Goal: Information Seeking & Learning: Learn about a topic

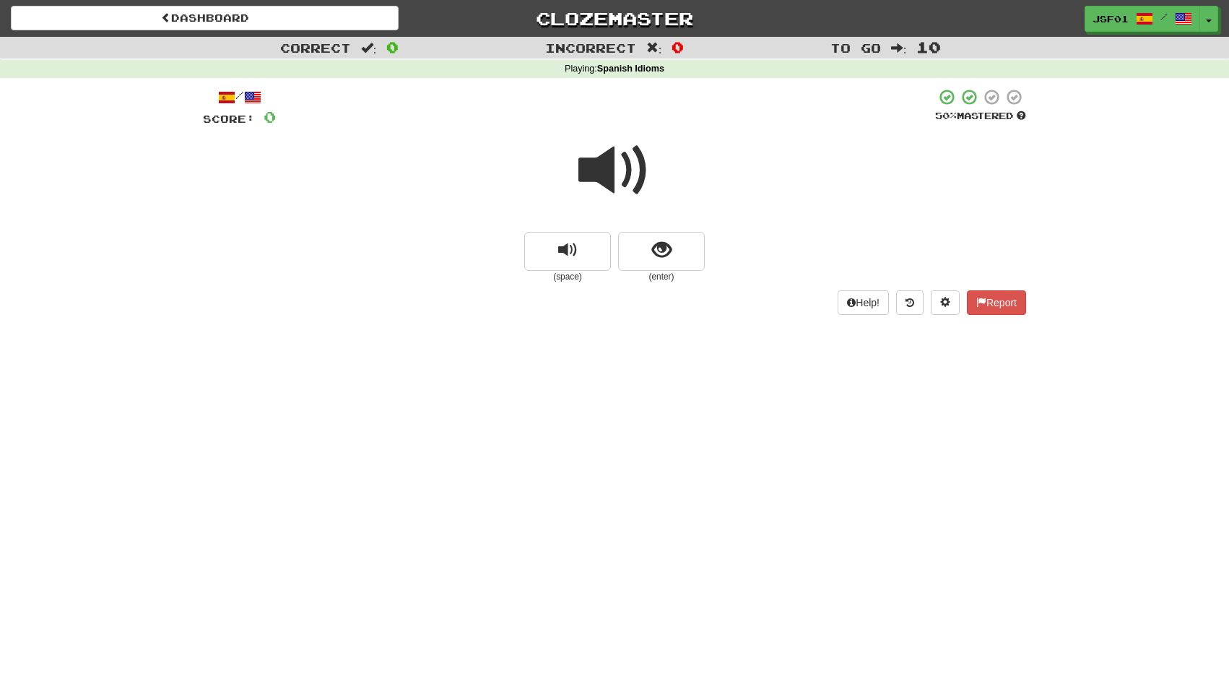
click at [618, 152] on span at bounding box center [614, 170] width 72 height 72
click at [666, 255] on span "show sentence" at bounding box center [661, 249] width 19 height 19
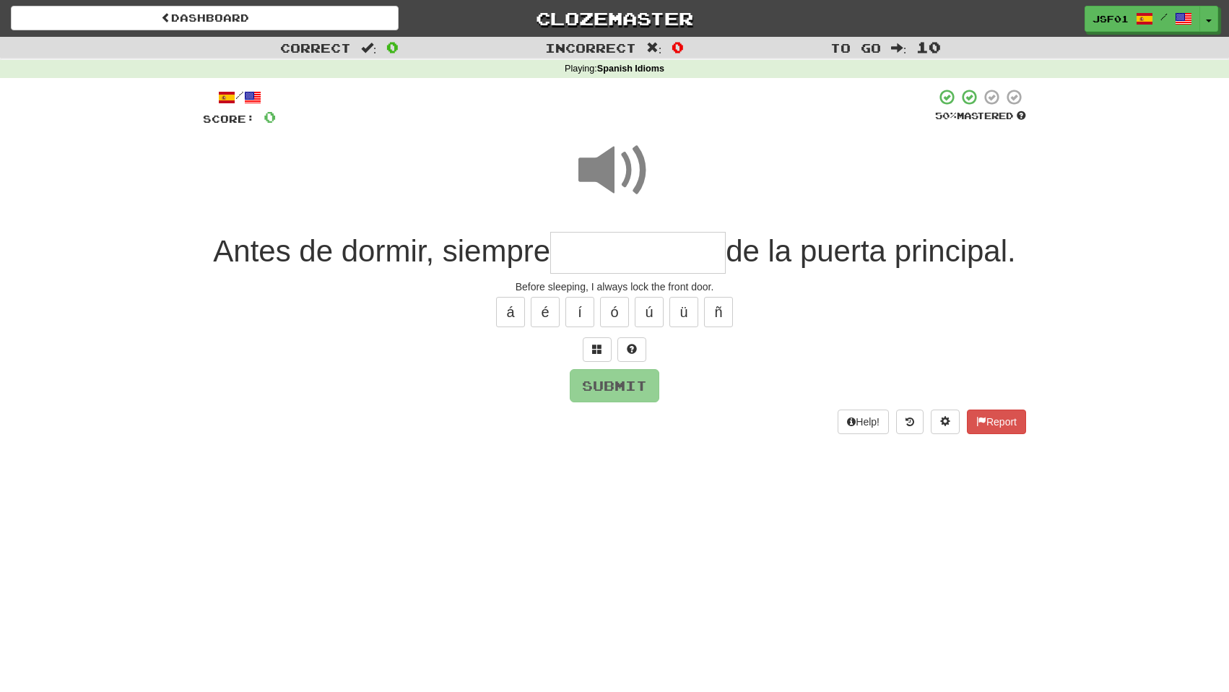
click at [662, 251] on input "text" at bounding box center [637, 253] width 175 height 43
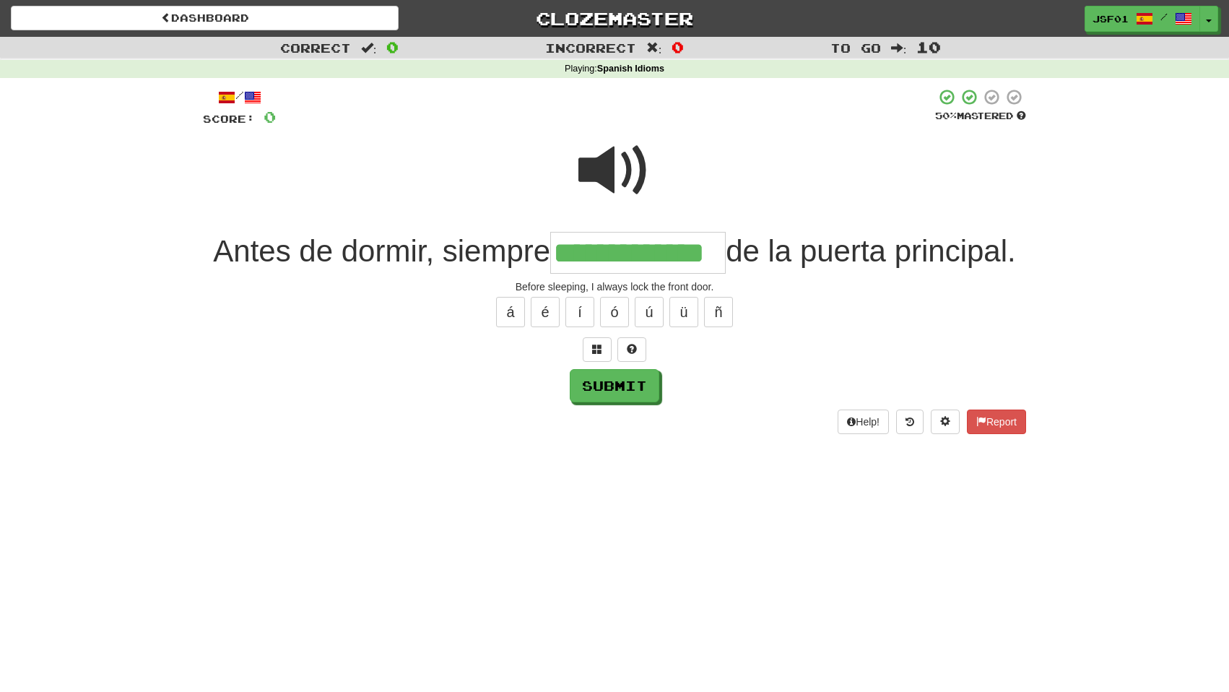
type input "**********"
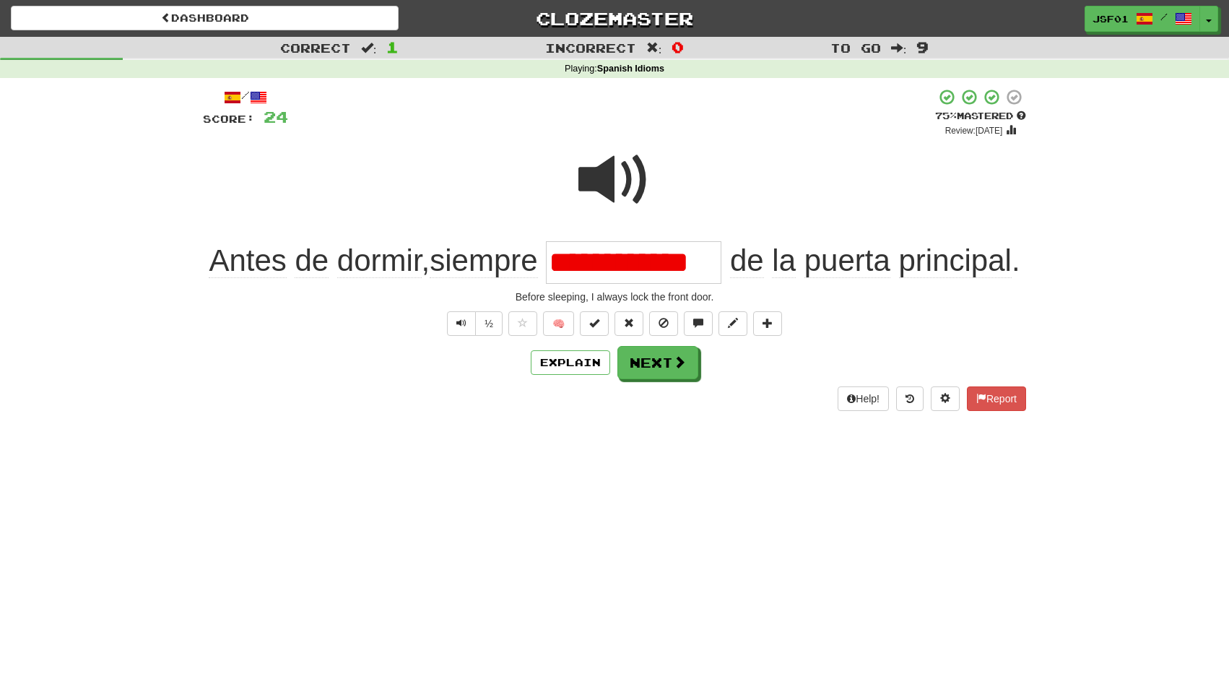
type input "**********"
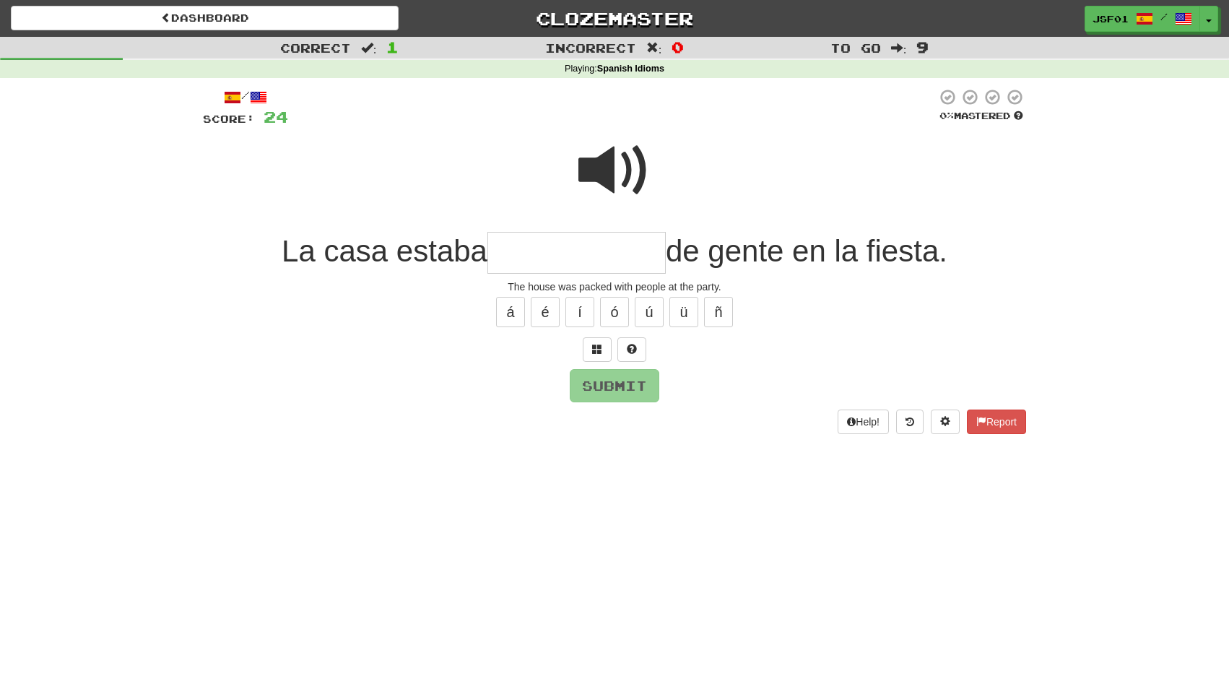
click at [607, 178] on span at bounding box center [614, 170] width 72 height 72
click at [562, 247] on input "text" at bounding box center [576, 253] width 178 height 43
click at [635, 171] on span at bounding box center [614, 170] width 72 height 72
click at [614, 169] on span at bounding box center [614, 170] width 72 height 72
click at [523, 259] on input "text" at bounding box center [576, 253] width 178 height 43
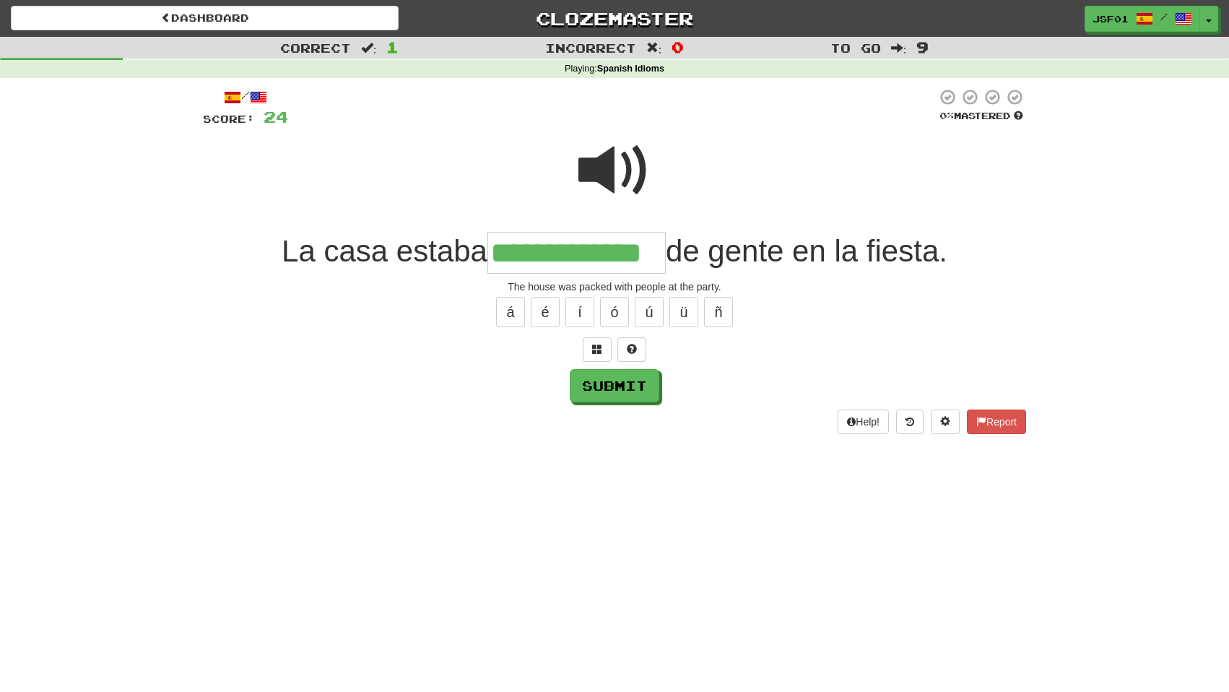
type input "**********"
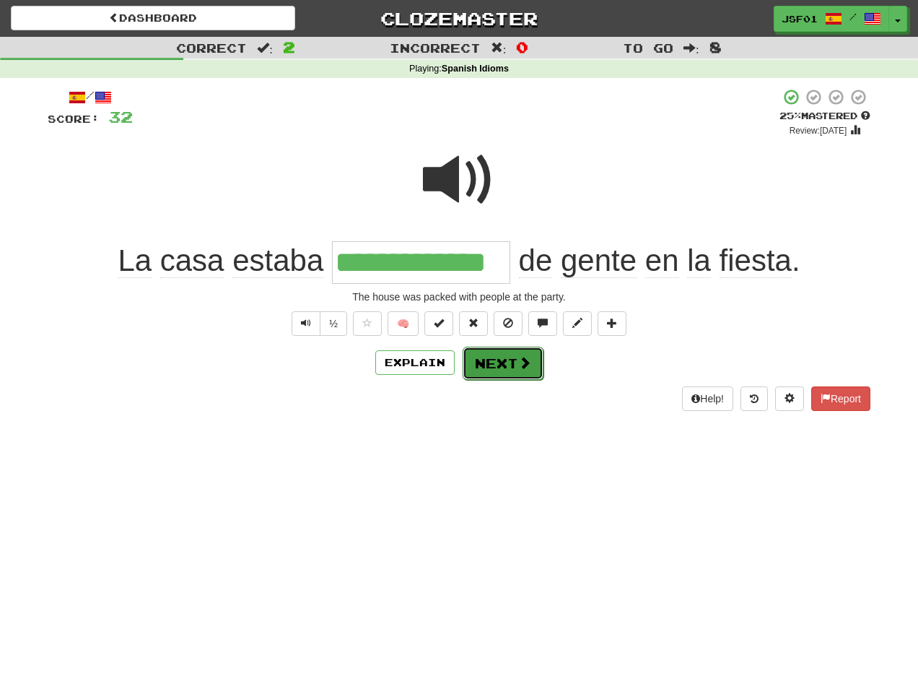
click at [515, 365] on button "Next" at bounding box center [503, 363] width 81 height 33
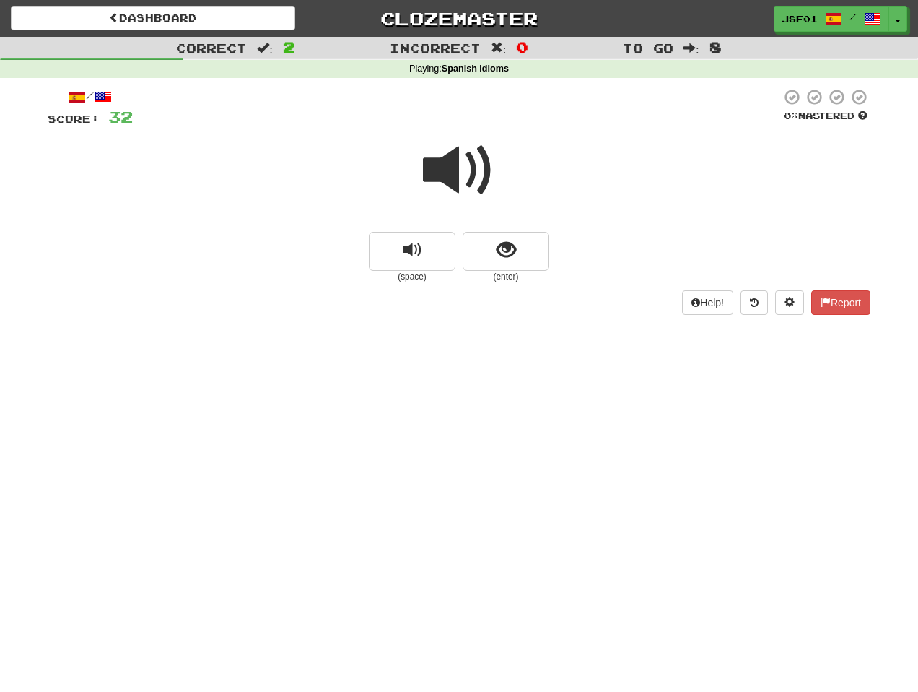
click at [471, 175] on span at bounding box center [459, 170] width 72 height 72
click at [516, 245] on button "show sentence" at bounding box center [506, 251] width 87 height 39
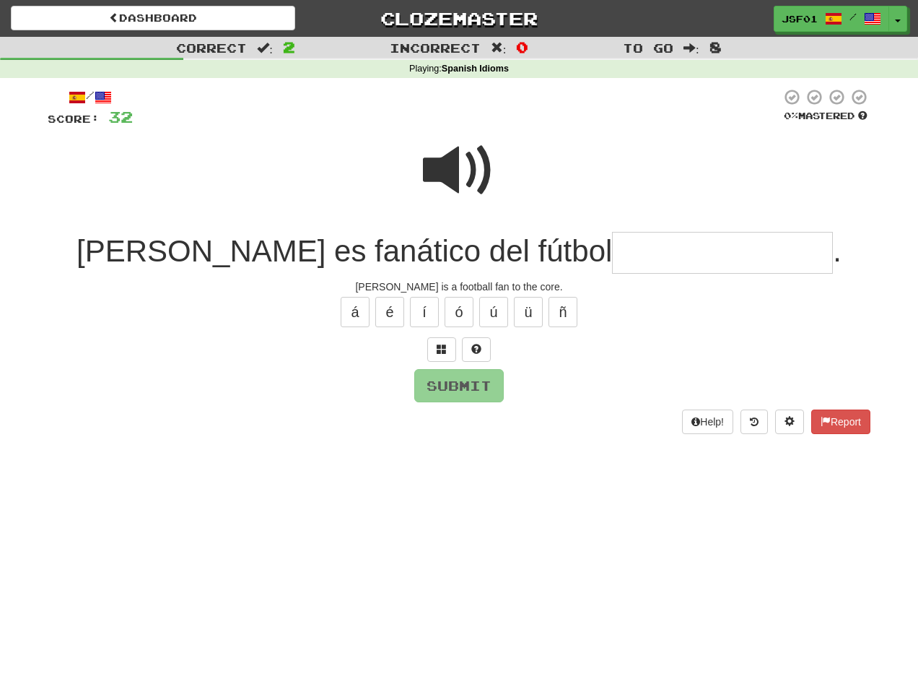
click at [460, 170] on span at bounding box center [459, 170] width 72 height 72
click at [612, 253] on input "text" at bounding box center [722, 253] width 221 height 43
click at [458, 173] on span at bounding box center [459, 170] width 72 height 72
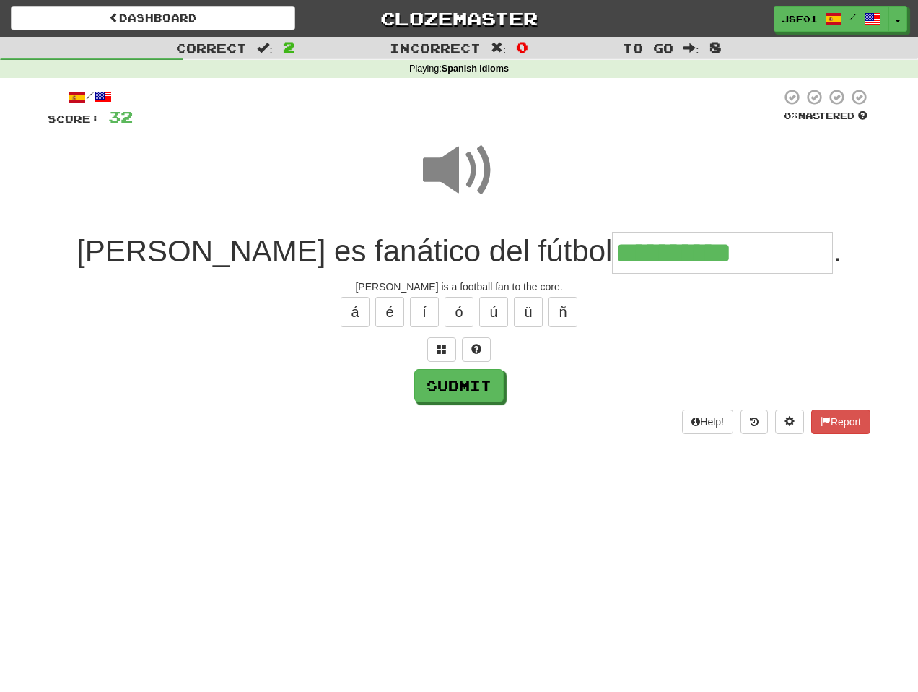
click at [681, 261] on input "**********" at bounding box center [722, 253] width 221 height 43
type input "**********"
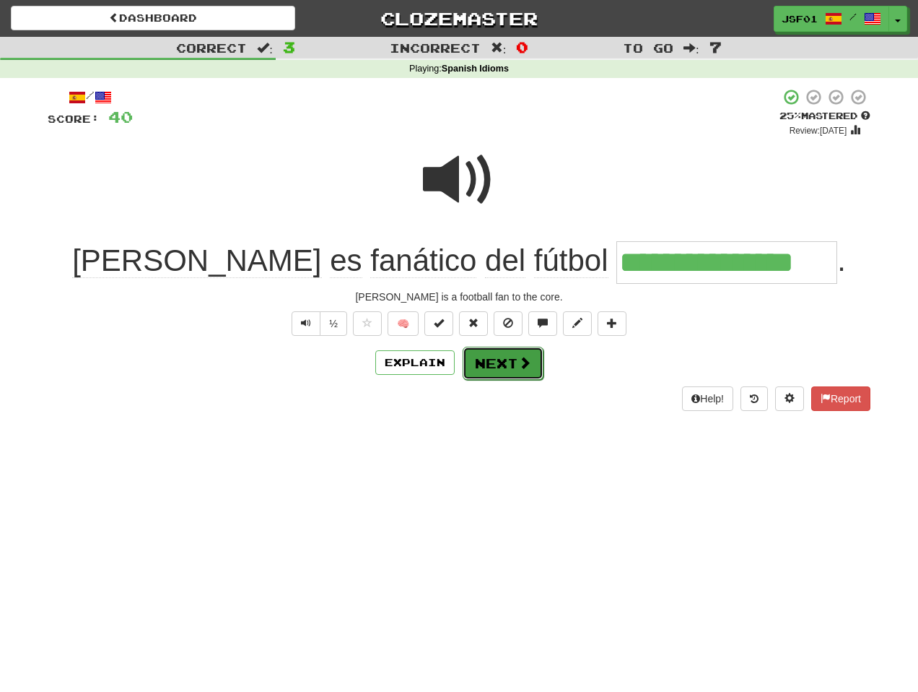
click at [526, 360] on span at bounding box center [524, 362] width 13 height 13
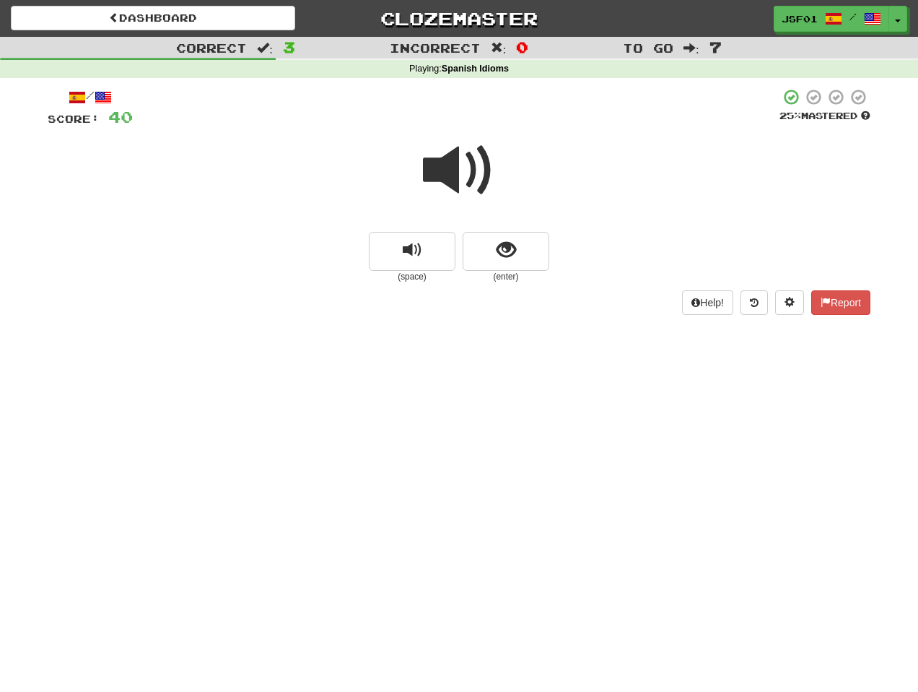
click at [476, 173] on span at bounding box center [459, 170] width 72 height 72
click at [526, 255] on button "show sentence" at bounding box center [506, 251] width 87 height 39
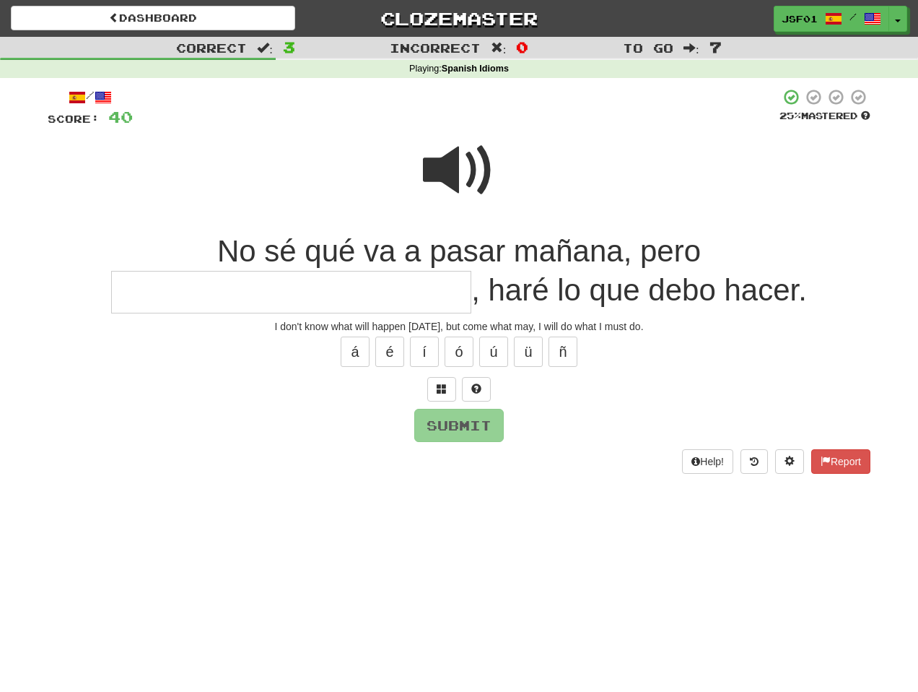
click at [449, 177] on span at bounding box center [459, 170] width 72 height 72
click at [390, 299] on input "text" at bounding box center [291, 292] width 360 height 43
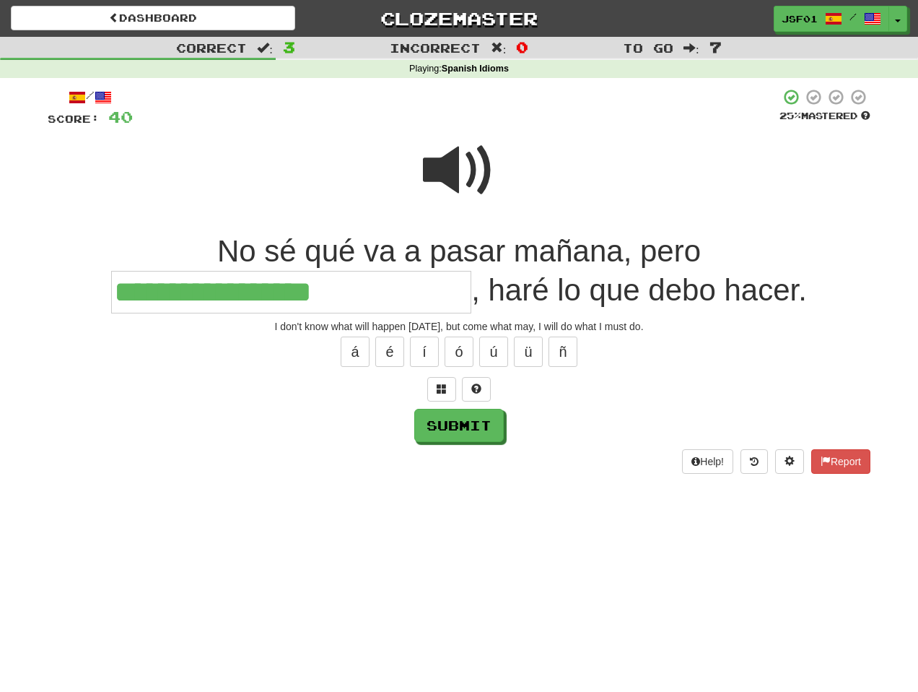
click at [469, 181] on span at bounding box center [459, 170] width 72 height 72
click at [352, 296] on input "**********" at bounding box center [291, 292] width 360 height 43
type input "**********"
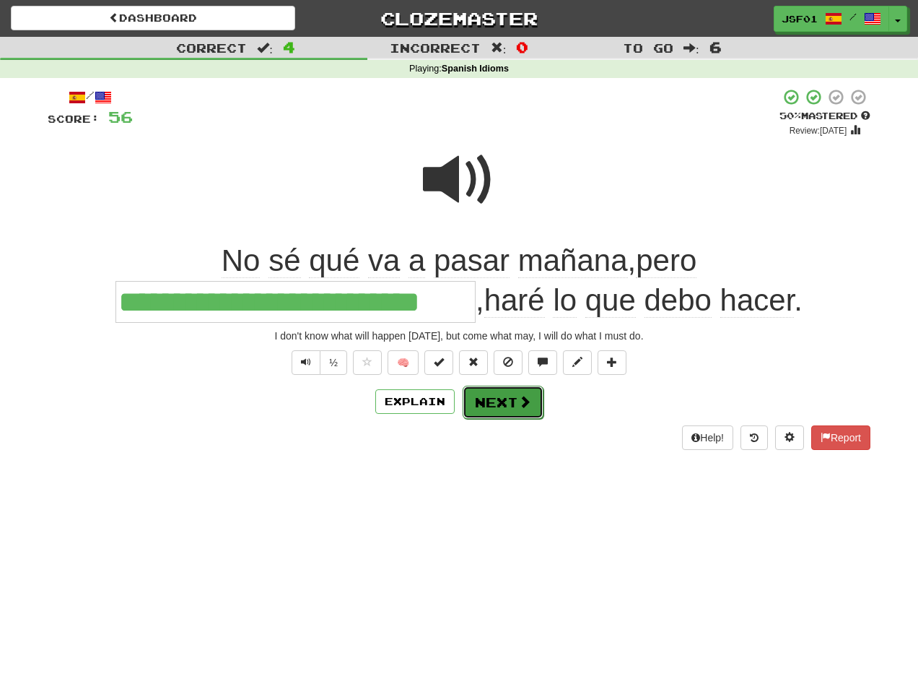
click at [507, 393] on button "Next" at bounding box center [503, 402] width 81 height 33
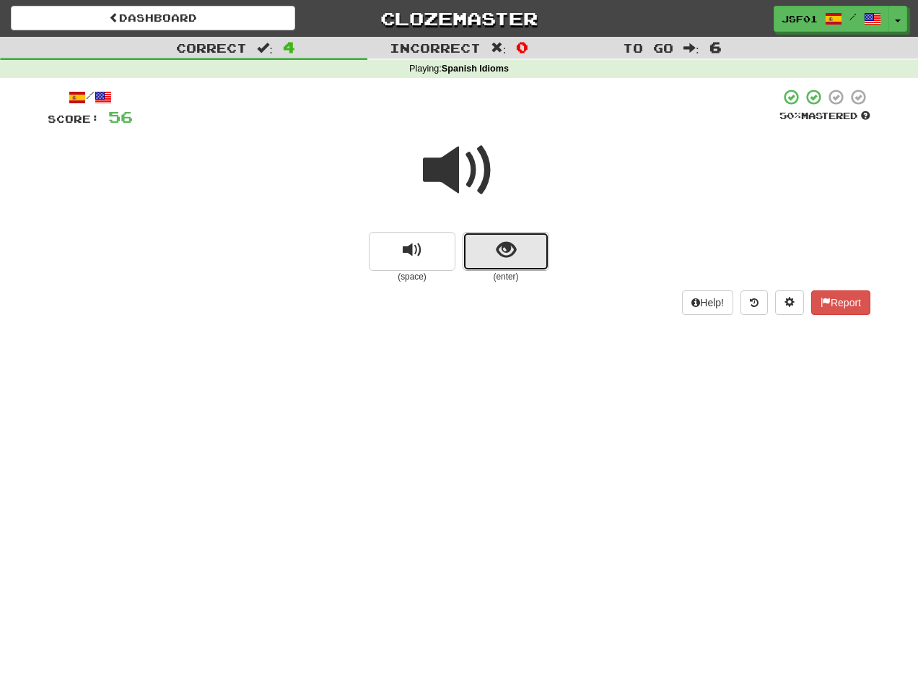
click at [490, 255] on button "show sentence" at bounding box center [506, 251] width 87 height 39
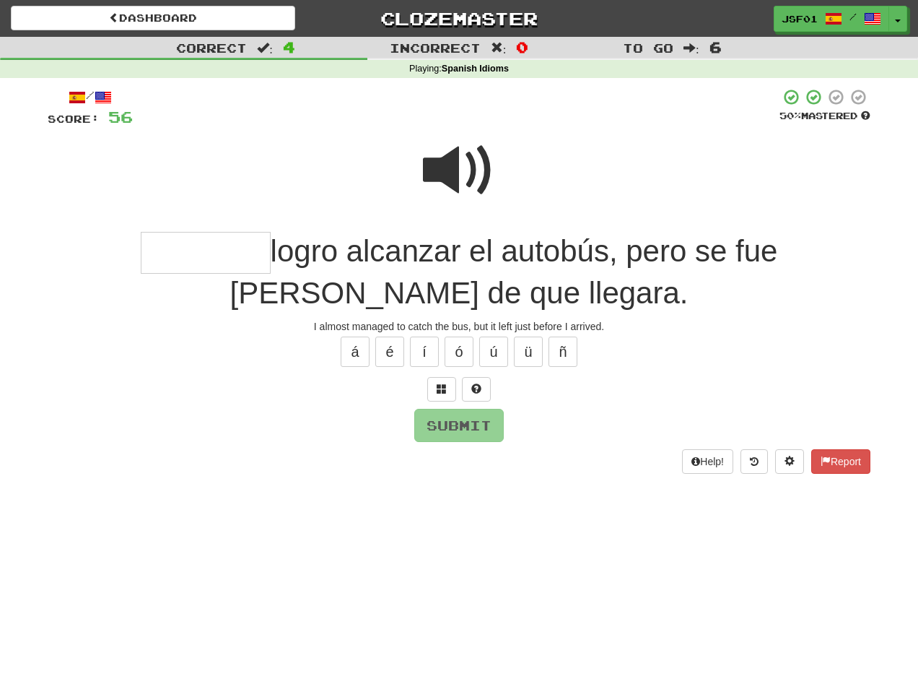
click at [458, 149] on span at bounding box center [459, 170] width 72 height 72
click at [163, 245] on input "text" at bounding box center [206, 253] width 130 height 43
type input "*********"
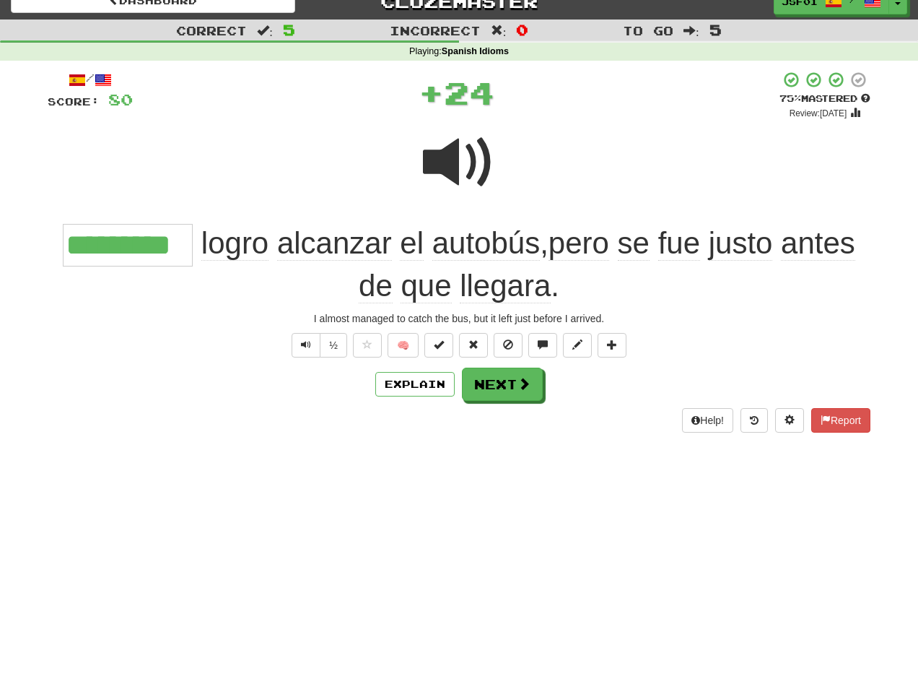
scroll to position [19, 0]
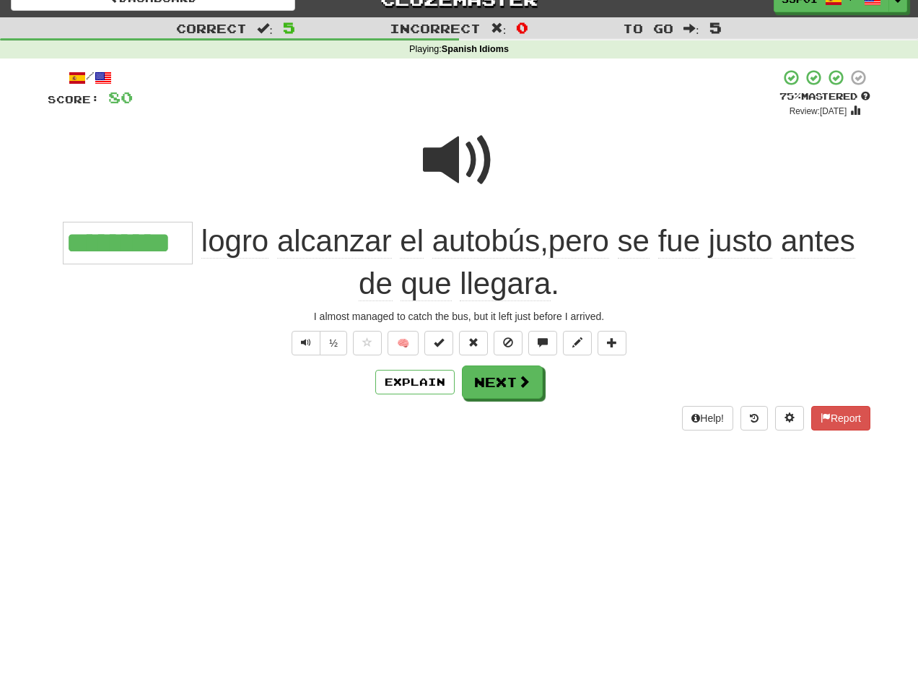
click at [470, 173] on span at bounding box center [459, 160] width 72 height 72
click at [487, 373] on button "Next" at bounding box center [503, 382] width 81 height 33
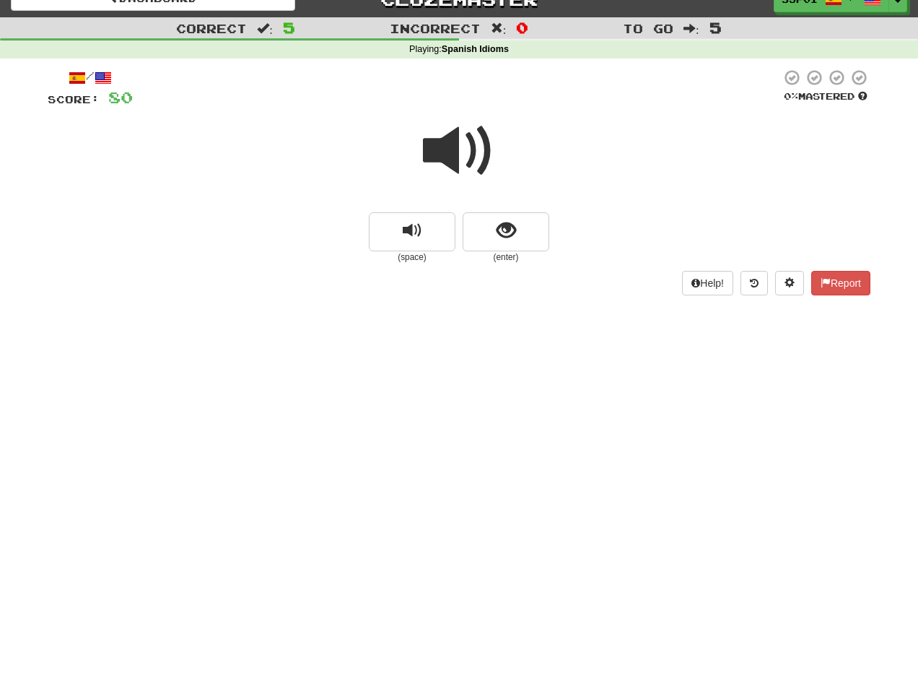
click at [482, 150] on span at bounding box center [459, 151] width 72 height 72
click at [510, 230] on span "show sentence" at bounding box center [506, 230] width 19 height 19
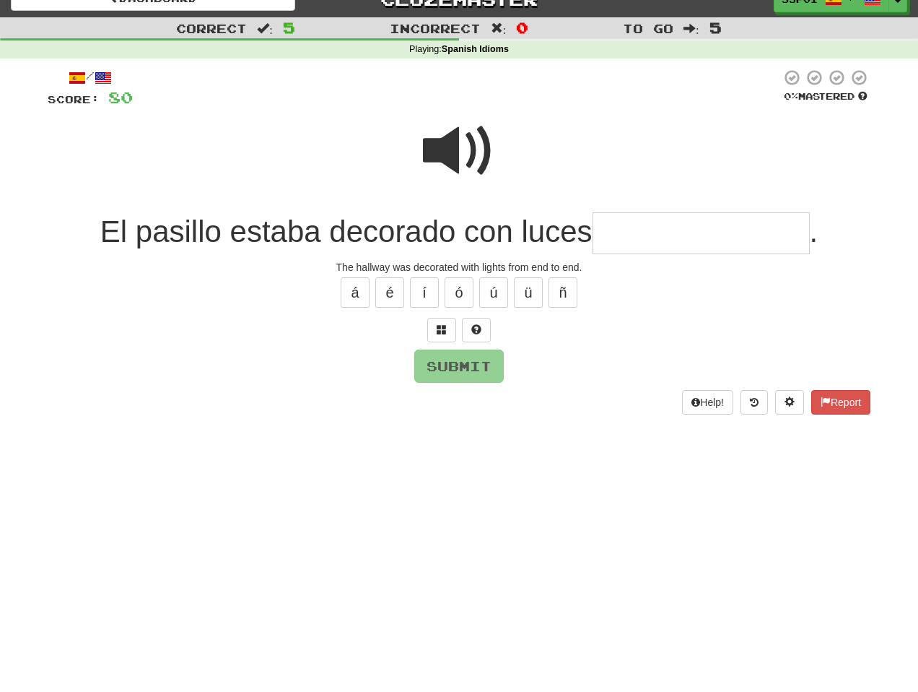
click at [469, 132] on span at bounding box center [459, 151] width 72 height 72
click at [606, 234] on input "text" at bounding box center [701, 233] width 217 height 43
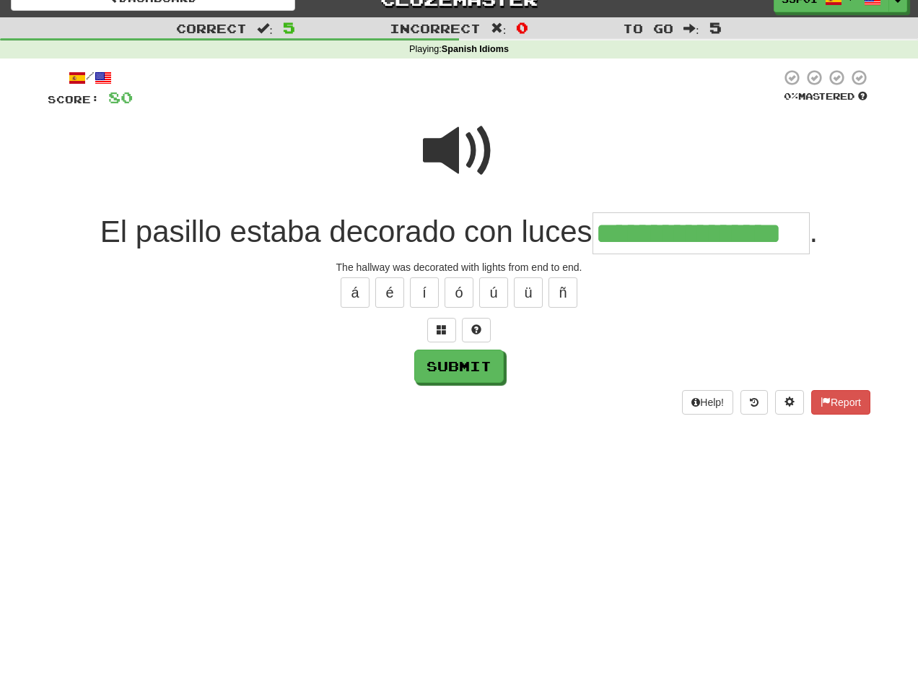
type input "**********"
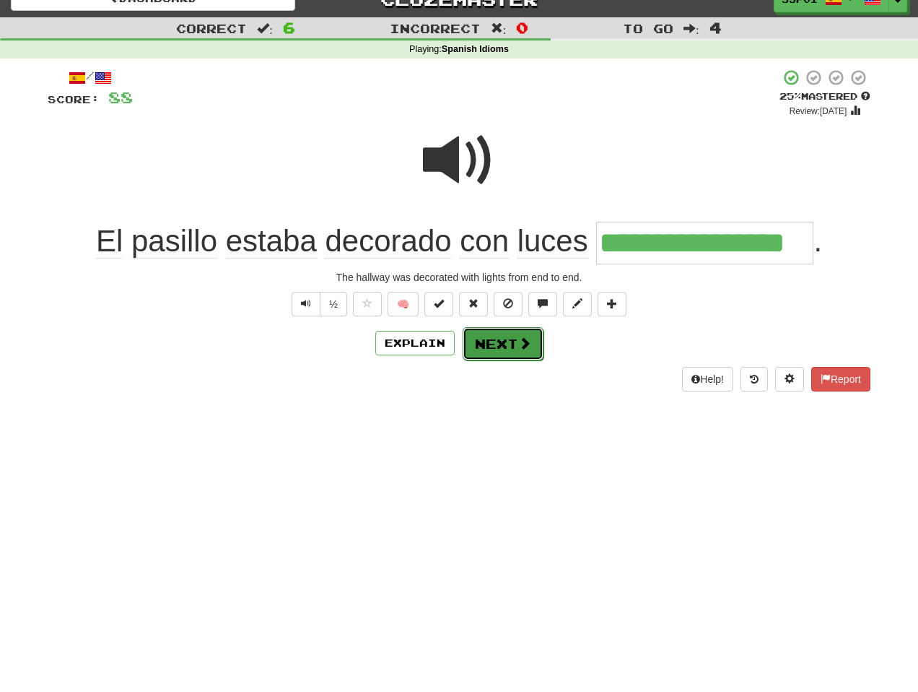
click at [494, 347] on button "Next" at bounding box center [503, 343] width 81 height 33
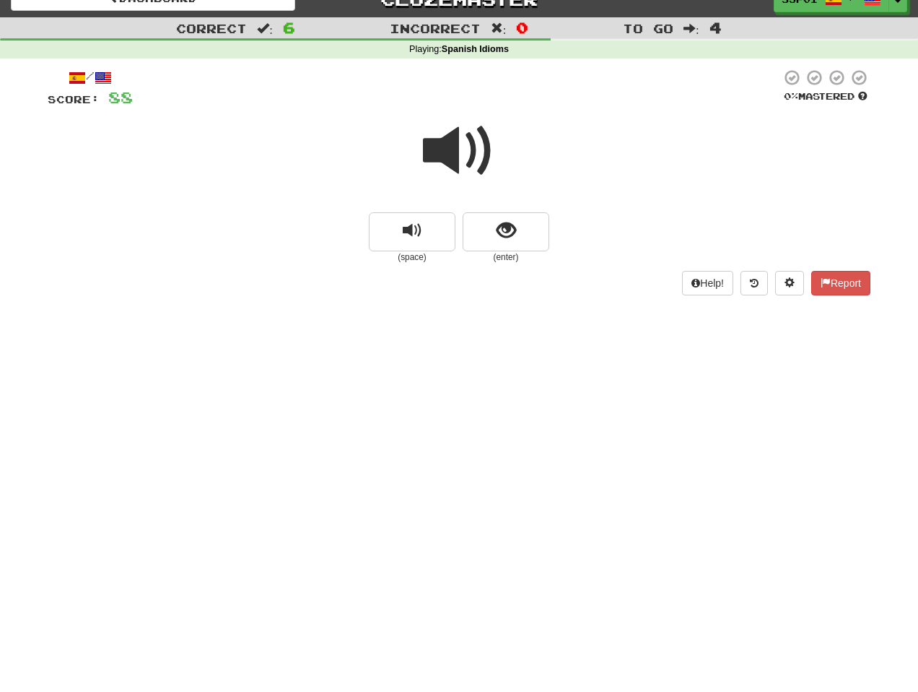
click at [473, 153] on span at bounding box center [459, 151] width 72 height 72
click at [502, 229] on span "show sentence" at bounding box center [506, 230] width 19 height 19
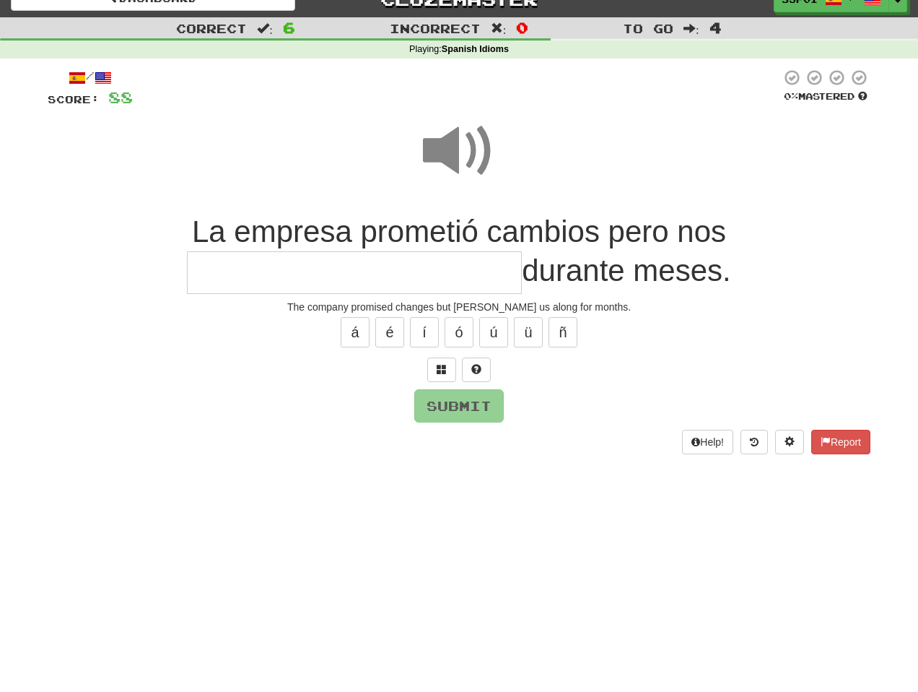
click at [478, 156] on span at bounding box center [459, 151] width 72 height 72
click at [362, 264] on input "text" at bounding box center [354, 272] width 335 height 43
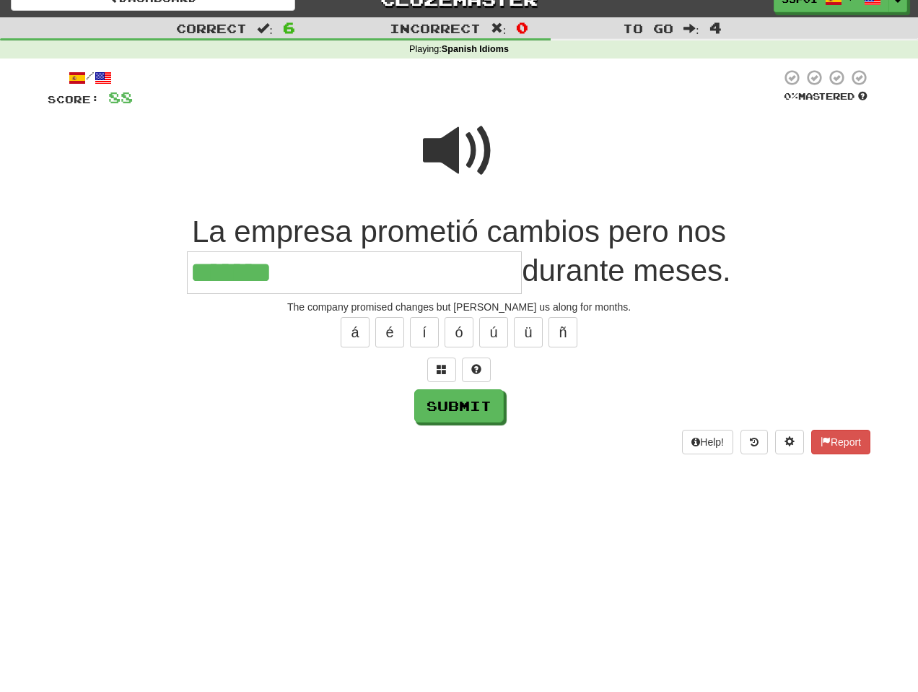
click at [463, 154] on span at bounding box center [459, 151] width 72 height 72
click at [298, 287] on input "******" at bounding box center [354, 272] width 335 height 43
click at [455, 142] on span at bounding box center [459, 151] width 72 height 72
click at [338, 275] on input "**********" at bounding box center [354, 272] width 335 height 43
click at [474, 128] on span at bounding box center [459, 151] width 72 height 72
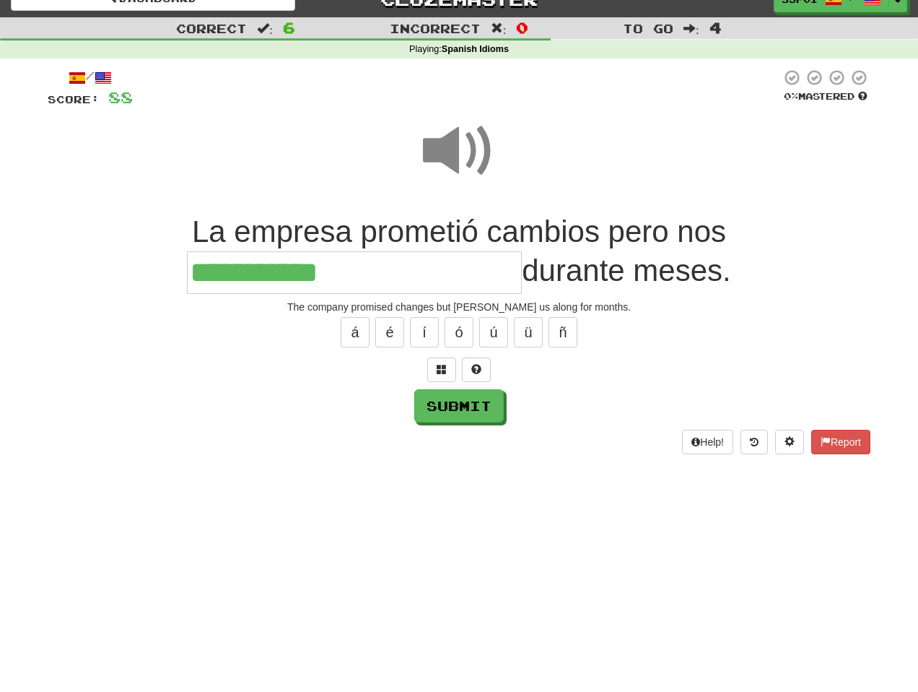
click at [354, 268] on input "**********" at bounding box center [354, 272] width 335 height 43
click at [456, 161] on span at bounding box center [459, 151] width 72 height 72
click at [354, 284] on input "**********" at bounding box center [354, 272] width 335 height 43
click at [491, 152] on span at bounding box center [459, 151] width 72 height 72
click at [380, 282] on input "**********" at bounding box center [354, 272] width 335 height 43
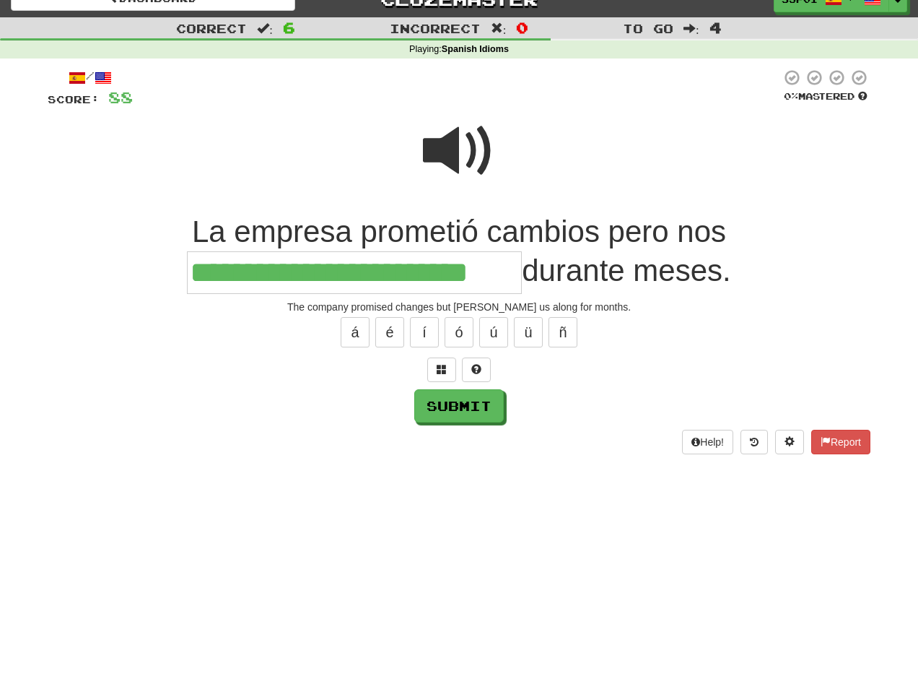
type input "**********"
click at [482, 412] on button "Submit" at bounding box center [460, 406] width 90 height 33
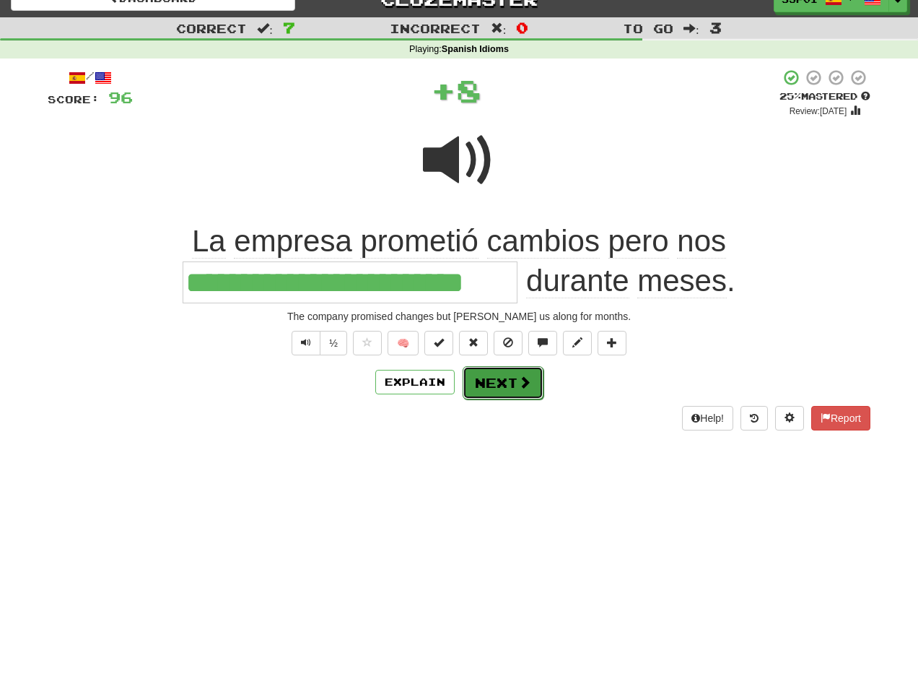
click at [515, 373] on button "Next" at bounding box center [503, 382] width 81 height 33
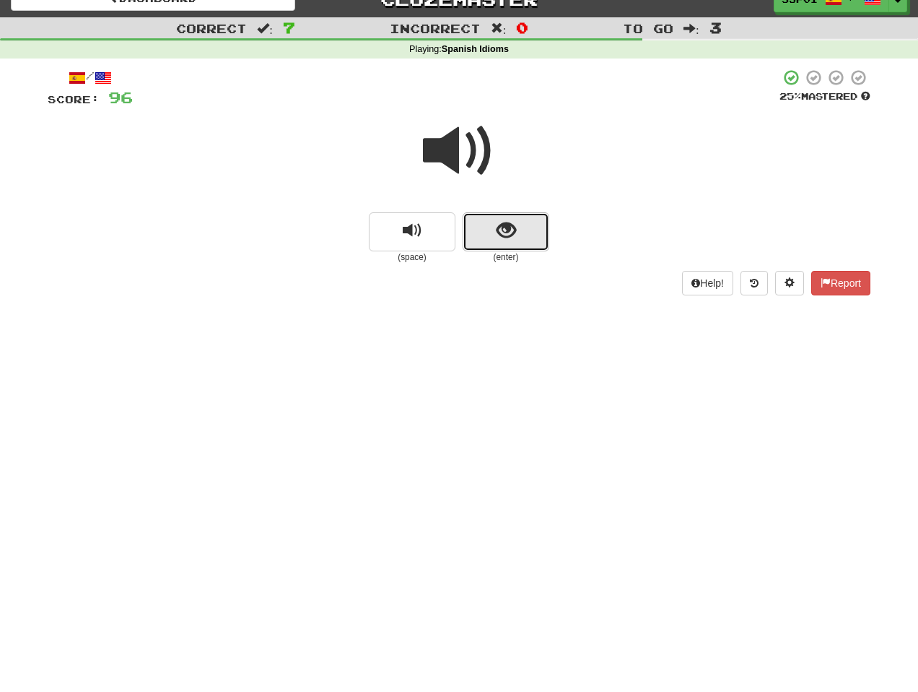
click at [508, 238] on span "show sentence" at bounding box center [506, 230] width 19 height 19
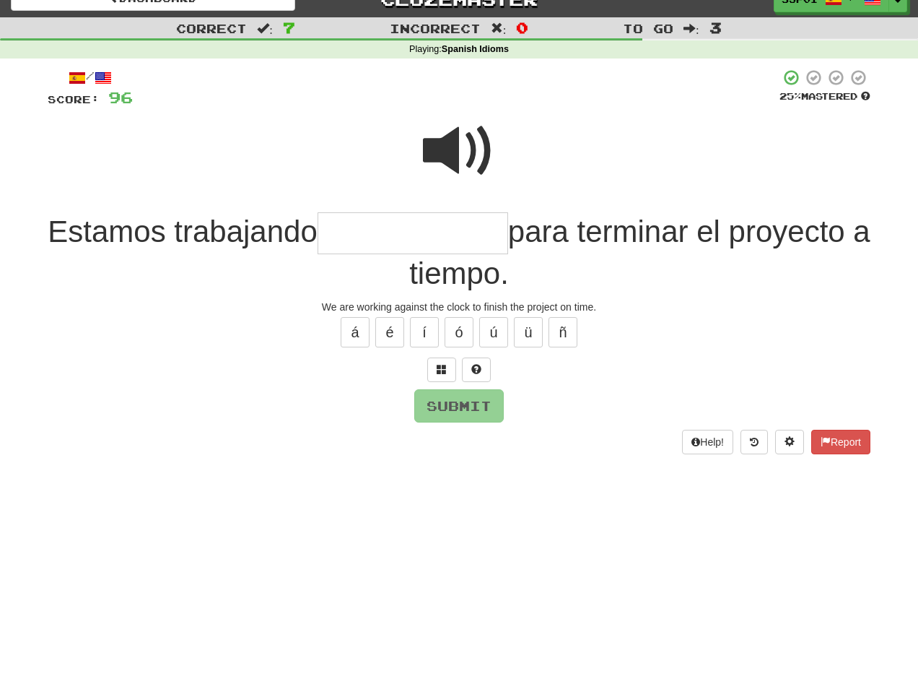
click at [458, 140] on span at bounding box center [459, 151] width 72 height 72
click at [383, 209] on div at bounding box center [459, 160] width 823 height 103
click at [380, 229] on input "text" at bounding box center [413, 233] width 191 height 43
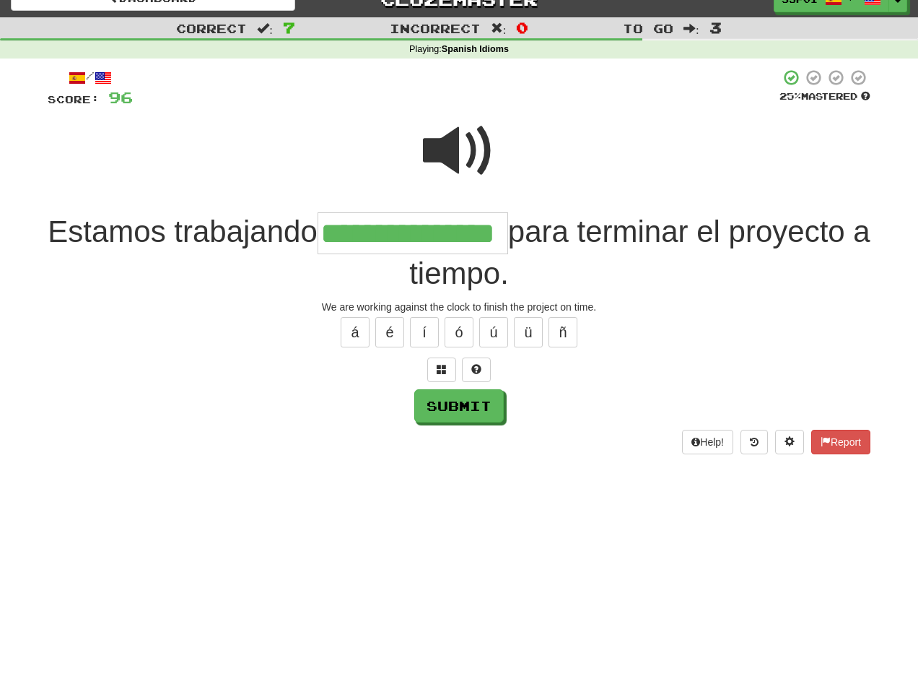
type input "**********"
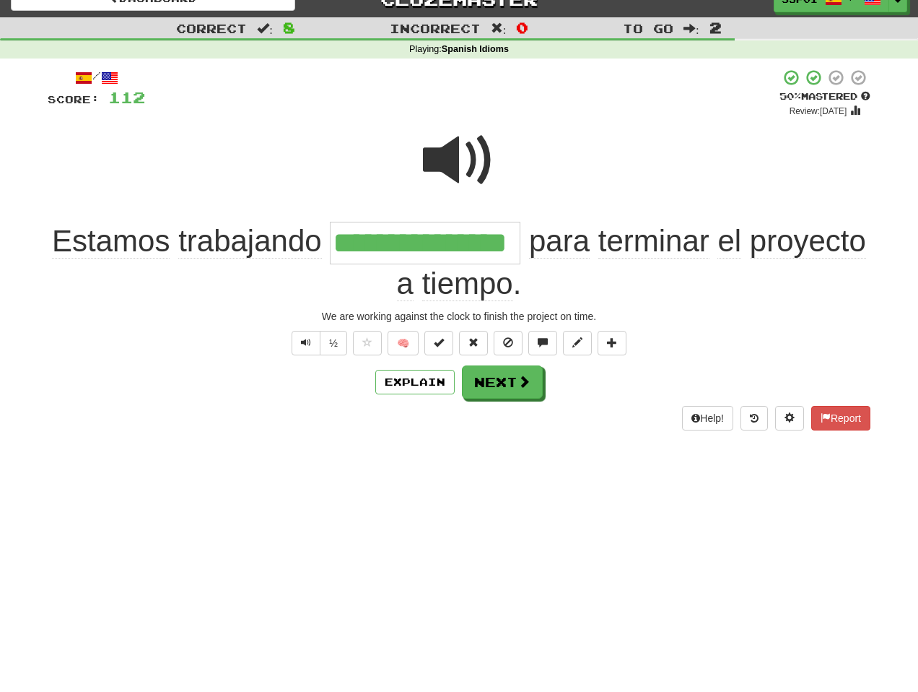
click at [454, 139] on span at bounding box center [459, 160] width 72 height 72
click at [510, 380] on button "Next" at bounding box center [503, 382] width 81 height 33
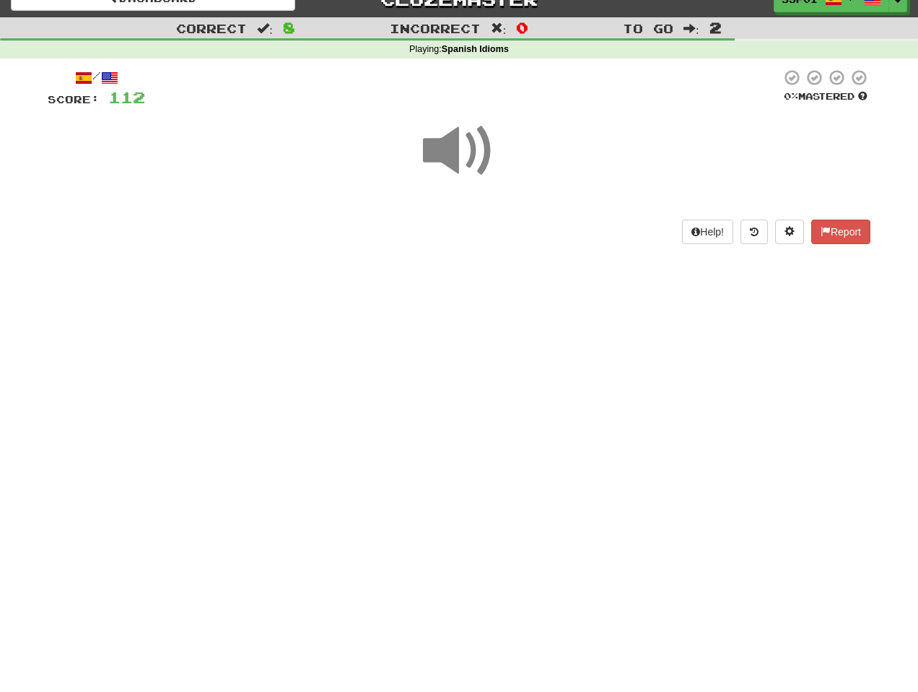
click at [466, 160] on span at bounding box center [459, 151] width 72 height 72
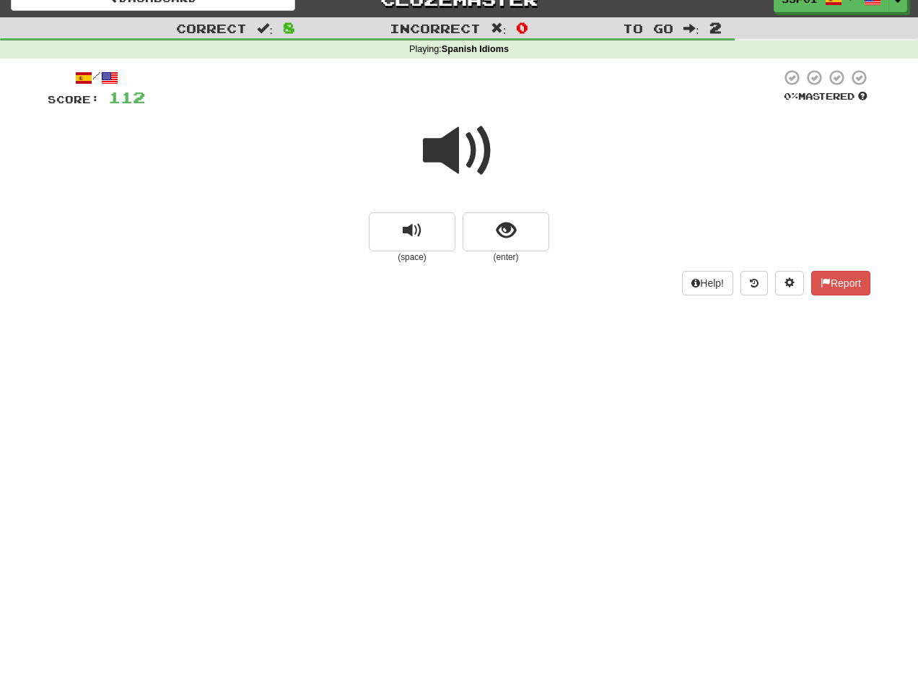
click at [467, 160] on span at bounding box center [459, 151] width 72 height 72
click at [468, 160] on span at bounding box center [459, 151] width 72 height 72
click at [498, 225] on span "show sentence" at bounding box center [506, 230] width 19 height 19
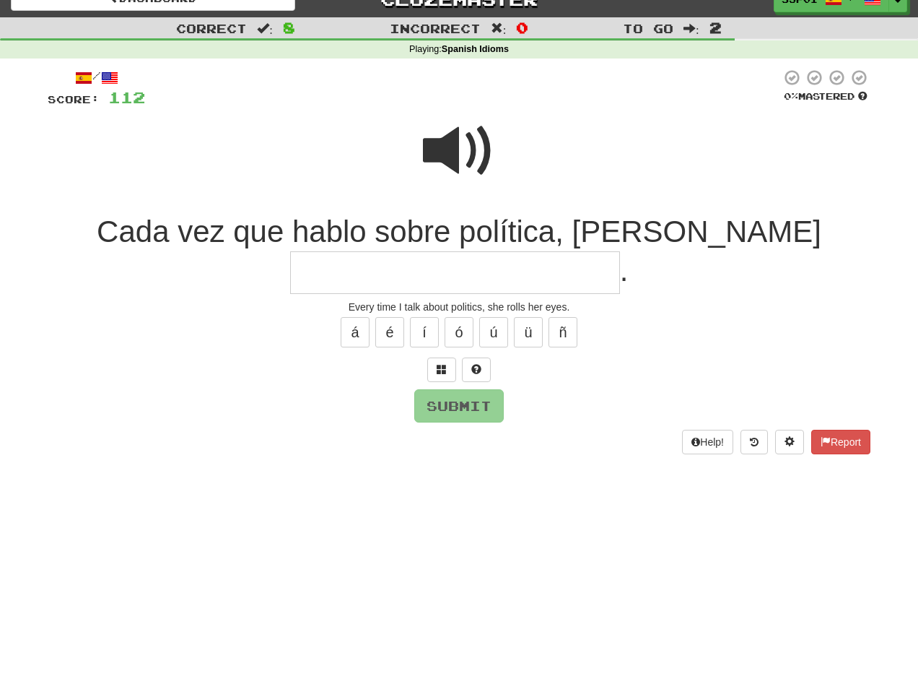
click at [466, 261] on input "text" at bounding box center [455, 272] width 330 height 43
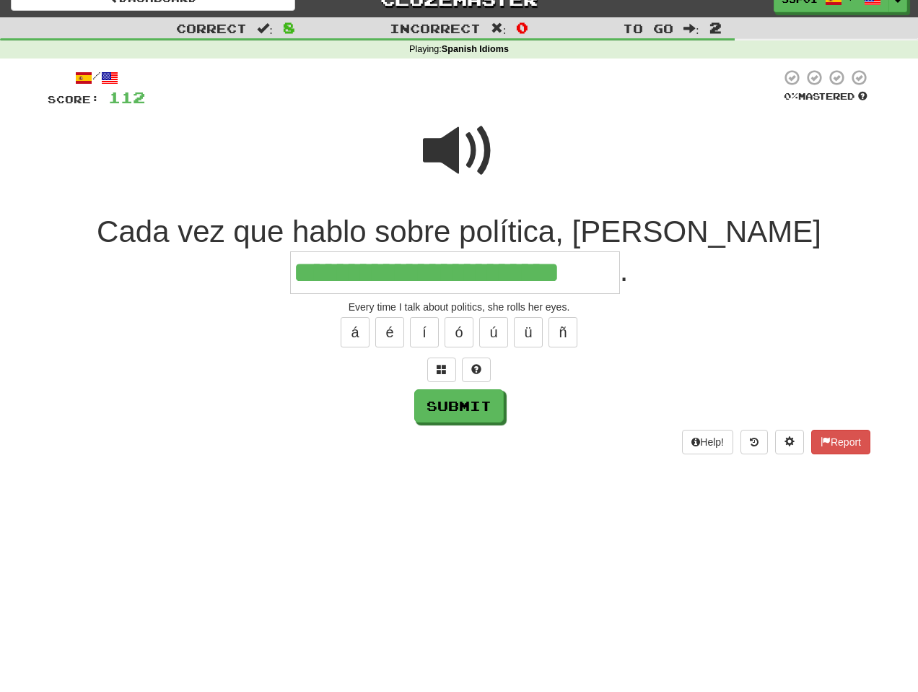
type input "**********"
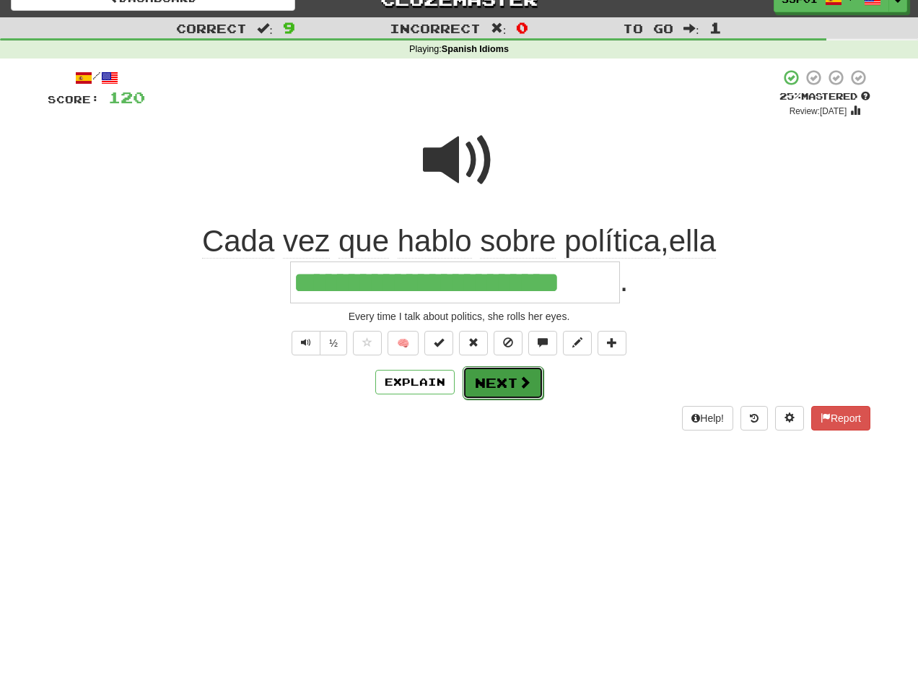
click at [518, 382] on span at bounding box center [524, 381] width 13 height 13
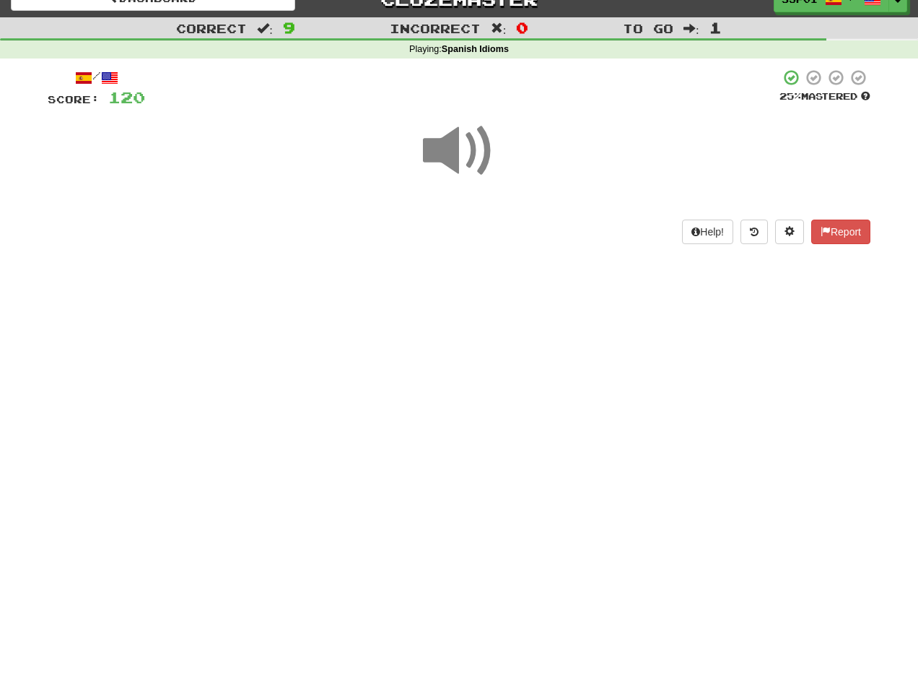
click at [482, 149] on span at bounding box center [459, 151] width 72 height 72
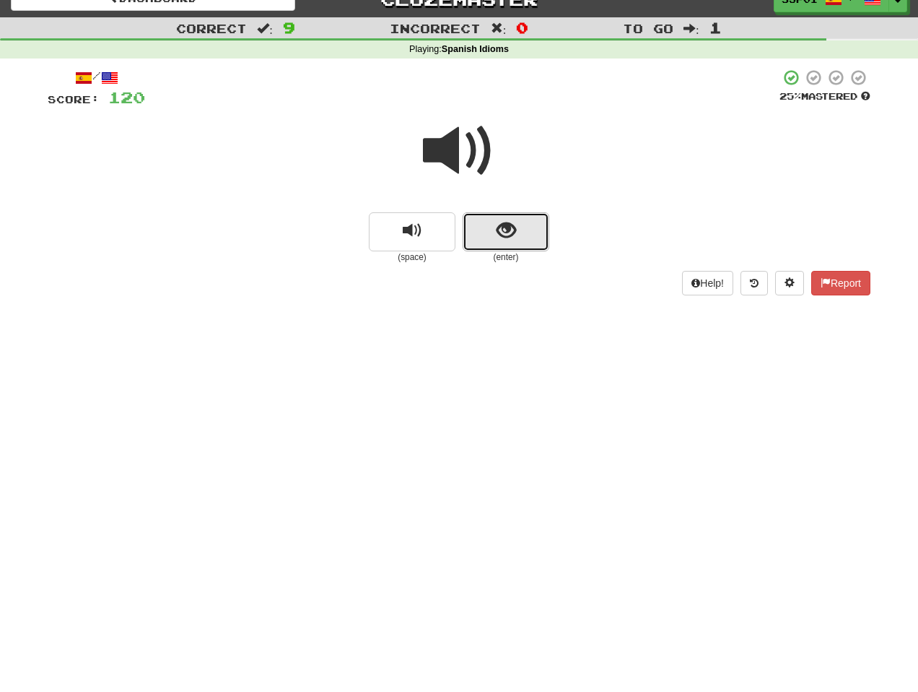
click at [495, 231] on button "show sentence" at bounding box center [506, 231] width 87 height 39
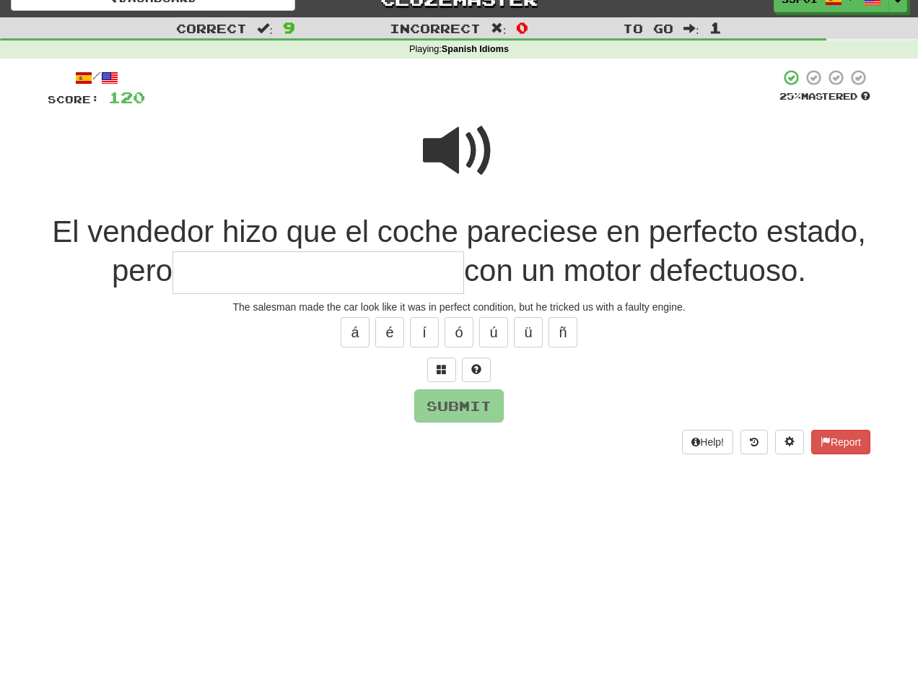
click at [476, 153] on span at bounding box center [459, 151] width 72 height 72
click at [293, 274] on input "text" at bounding box center [319, 272] width 292 height 43
type input "*"
click at [457, 146] on span at bounding box center [459, 151] width 72 height 72
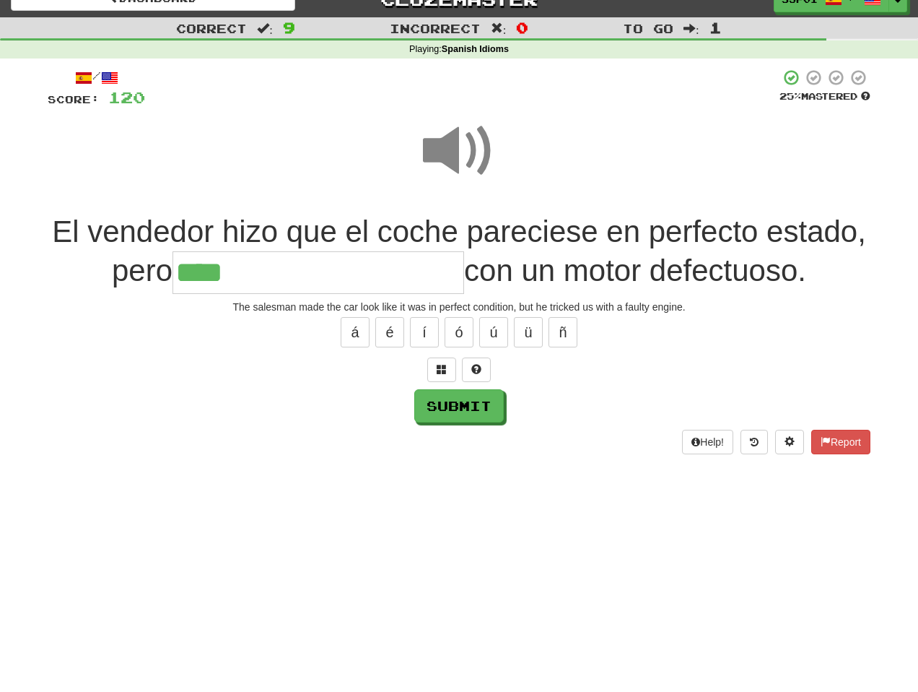
click at [245, 279] on input "***" at bounding box center [319, 272] width 292 height 43
type input "**********"
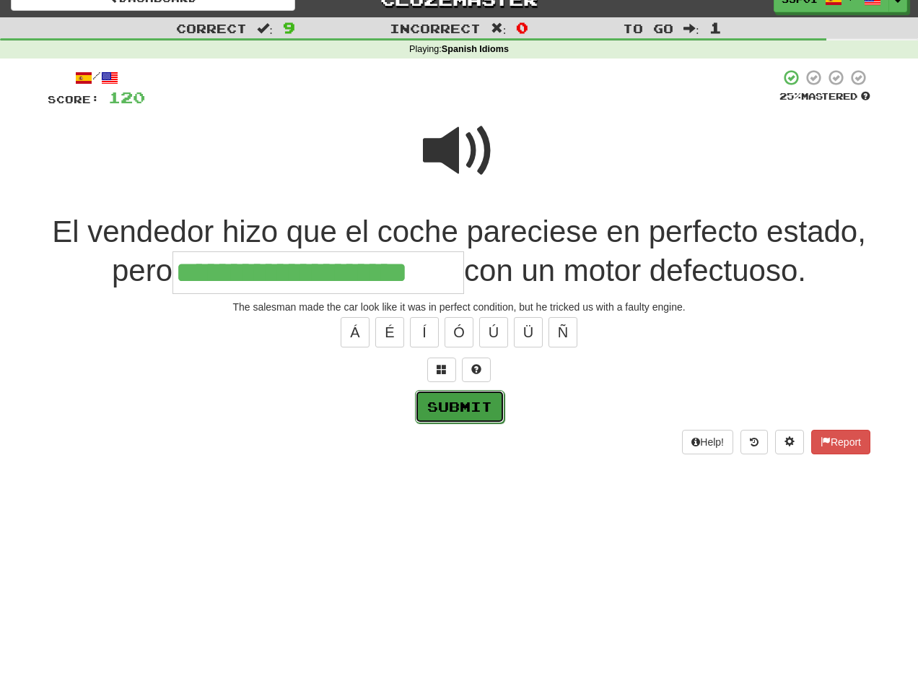
click at [484, 397] on button "Submit" at bounding box center [460, 406] width 90 height 33
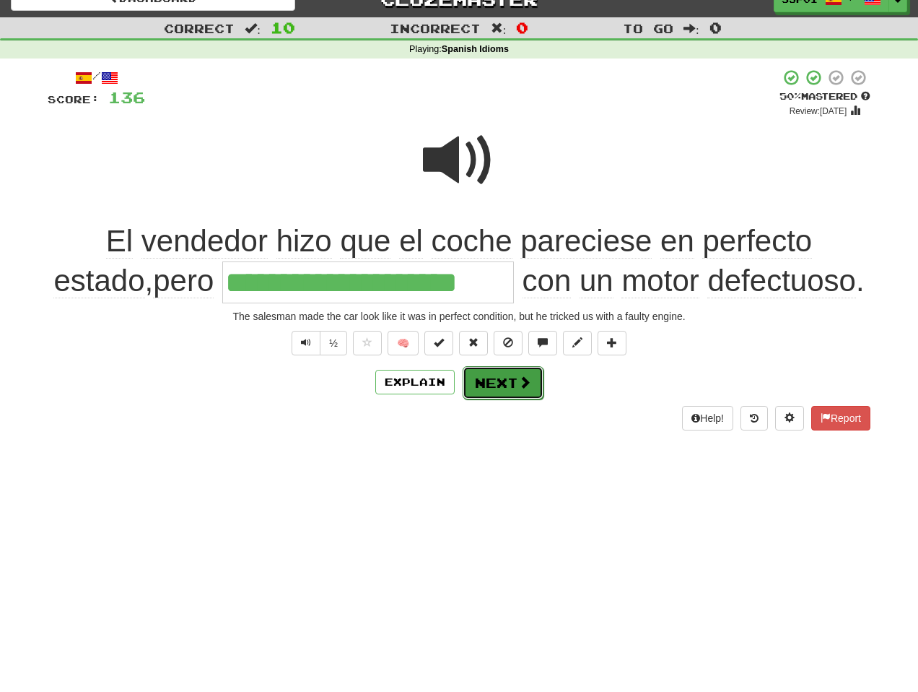
click at [527, 379] on span at bounding box center [524, 381] width 13 height 13
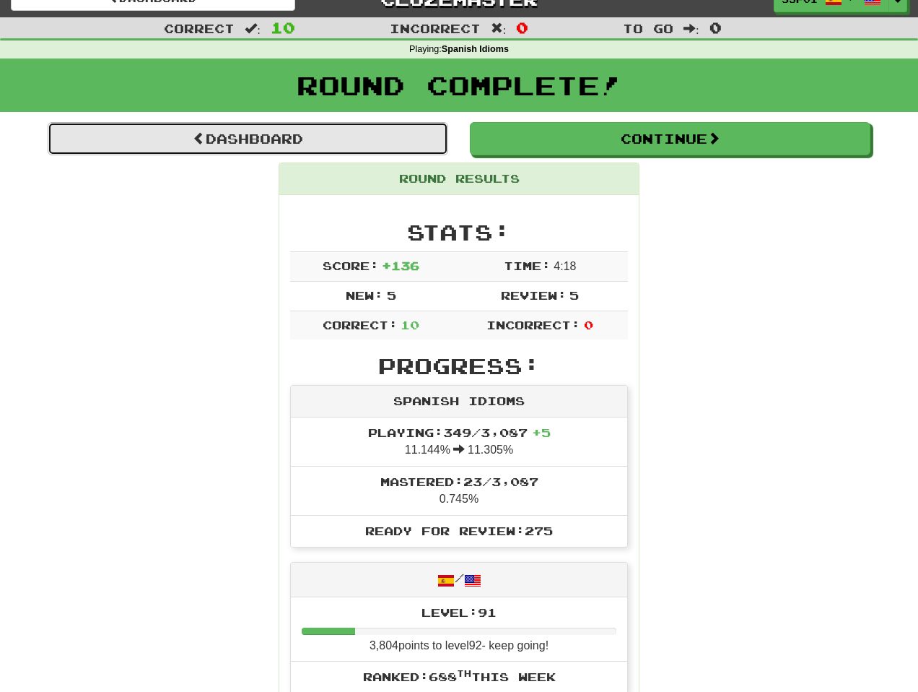
click at [266, 134] on link "Dashboard" at bounding box center [248, 138] width 401 height 33
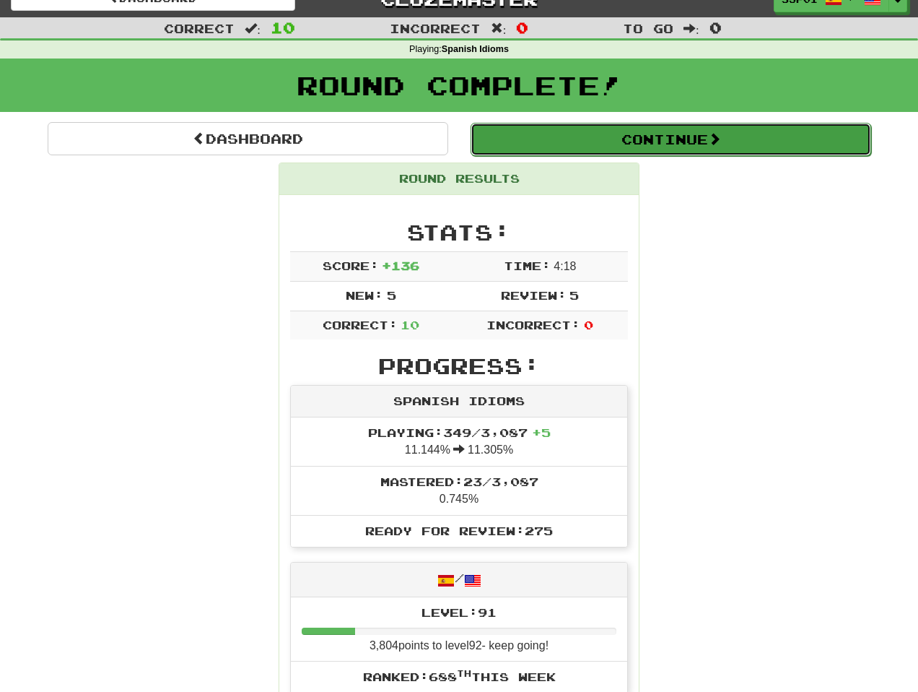
click at [676, 141] on button "Continue" at bounding box center [671, 139] width 401 height 33
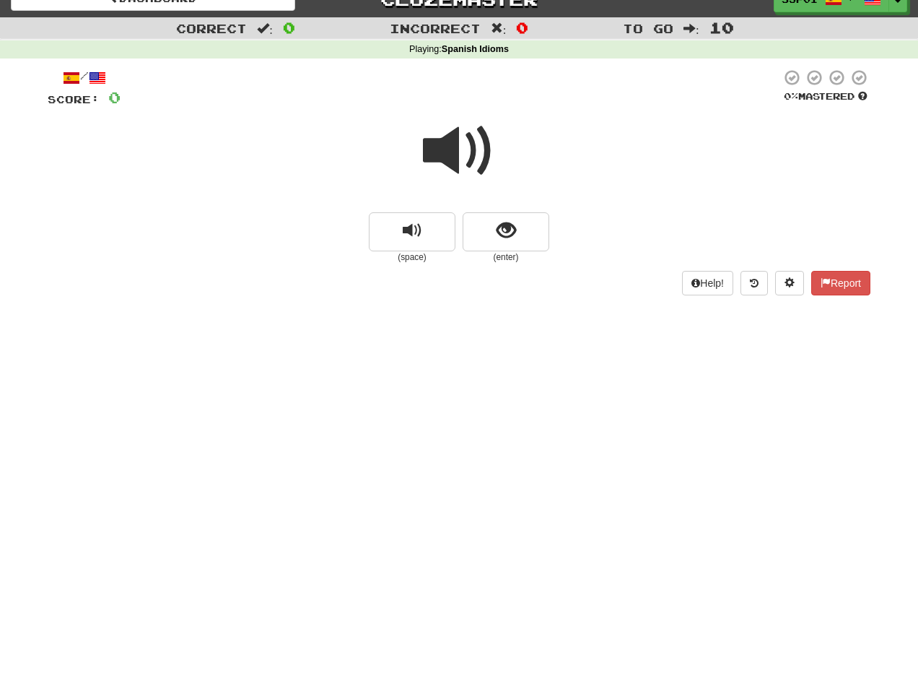
scroll to position [0, 0]
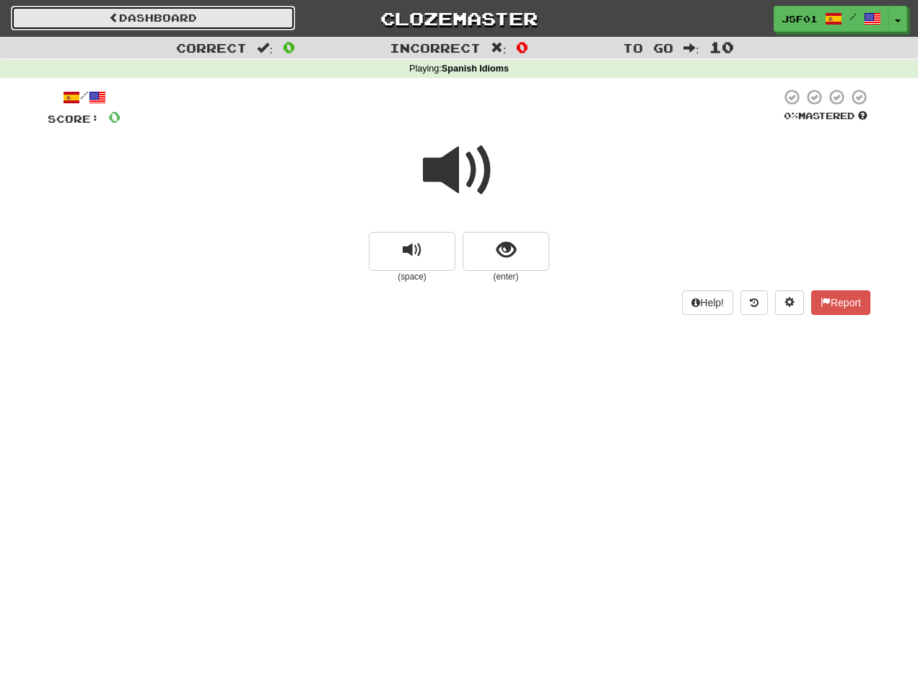
click at [112, 17] on span at bounding box center [114, 17] width 10 height 10
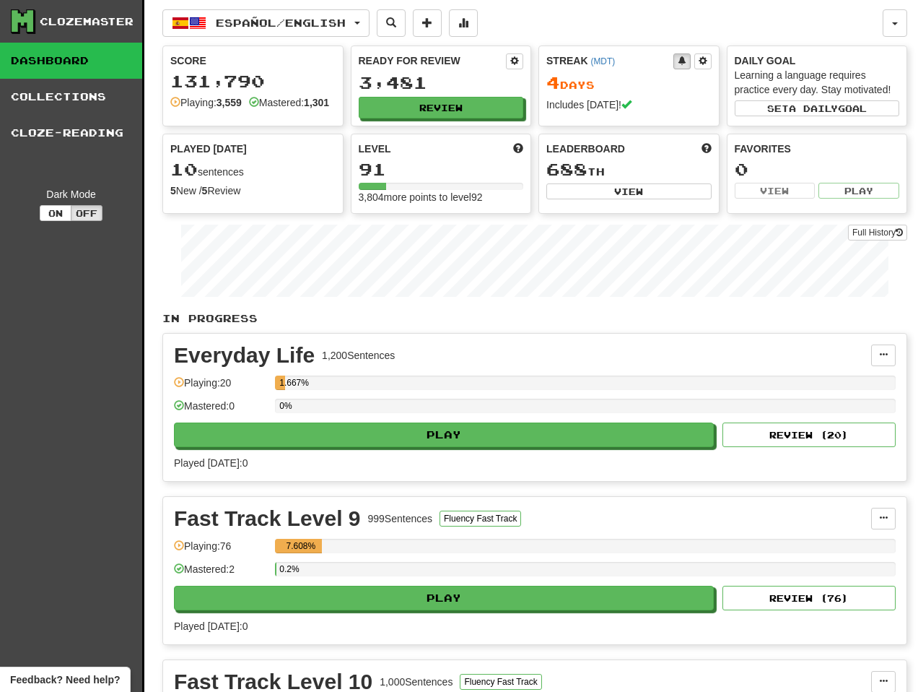
click at [56, 61] on link "Dashboard" at bounding box center [71, 61] width 142 height 36
click at [59, 61] on link "Dashboard" at bounding box center [71, 61] width 142 height 36
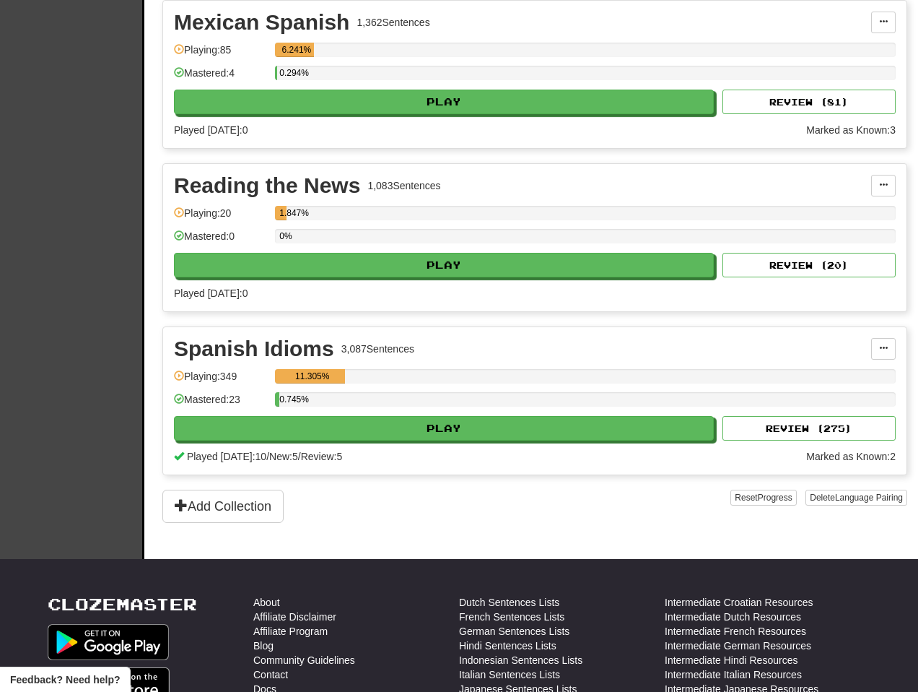
scroll to position [814, 0]
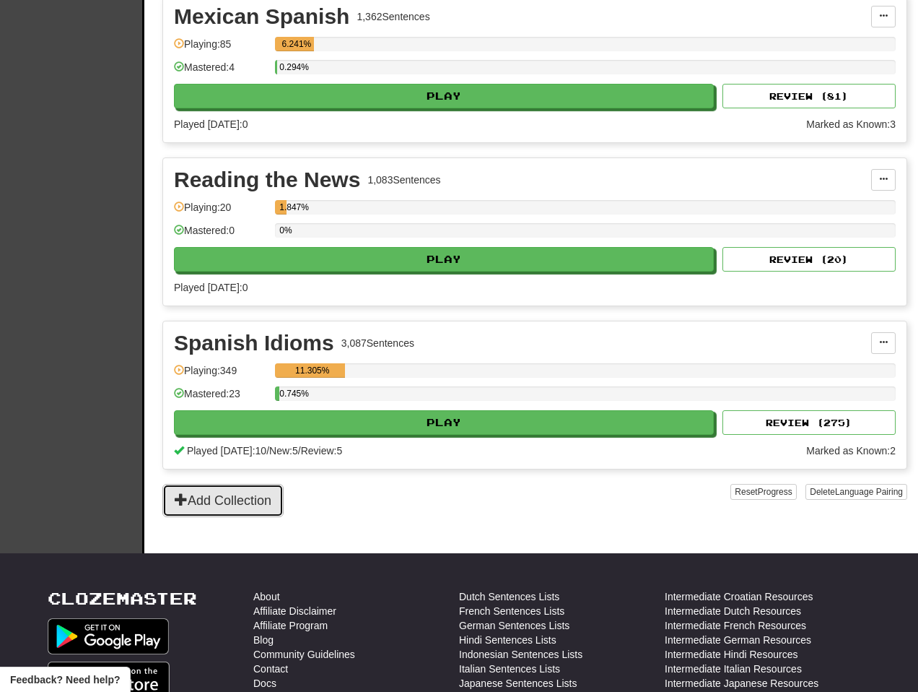
click at [242, 512] on button "Add Collection" at bounding box center [222, 500] width 121 height 33
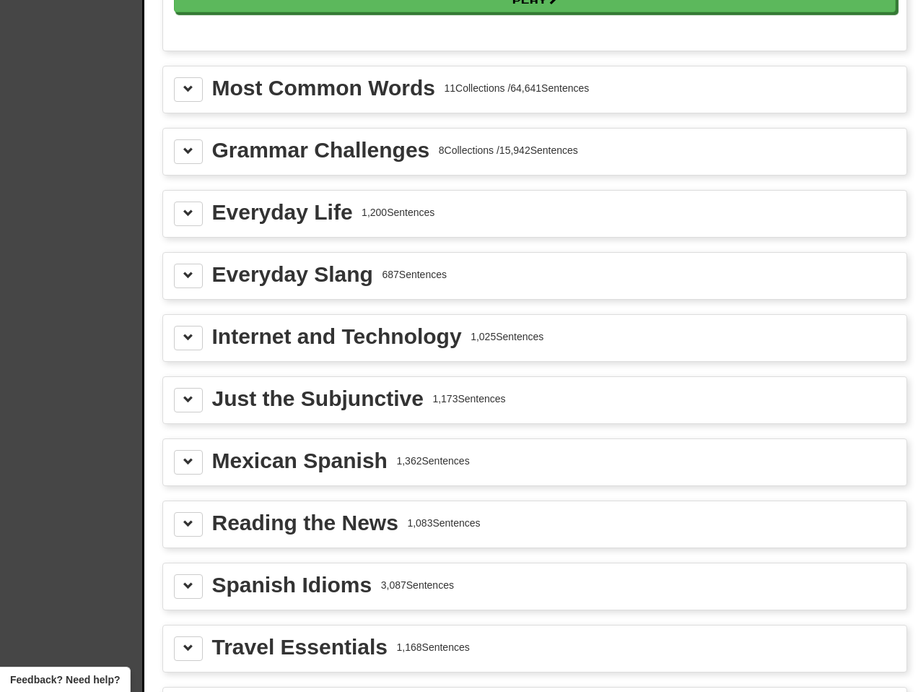
scroll to position [1583, 0]
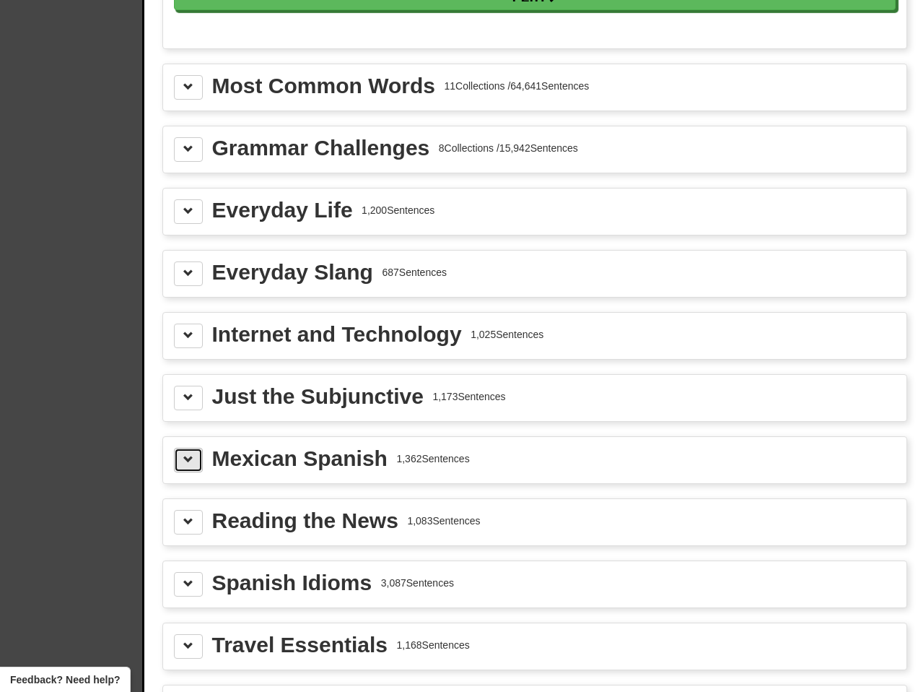
click at [186, 461] on span at bounding box center [188, 459] width 10 height 10
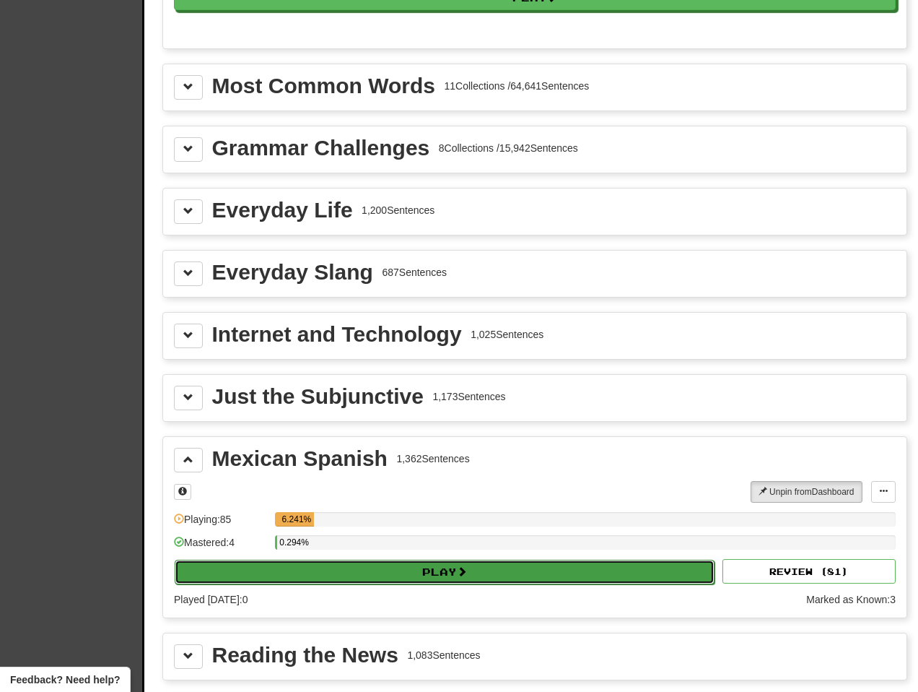
click at [391, 572] on button "Play" at bounding box center [445, 572] width 540 height 25
select select "**"
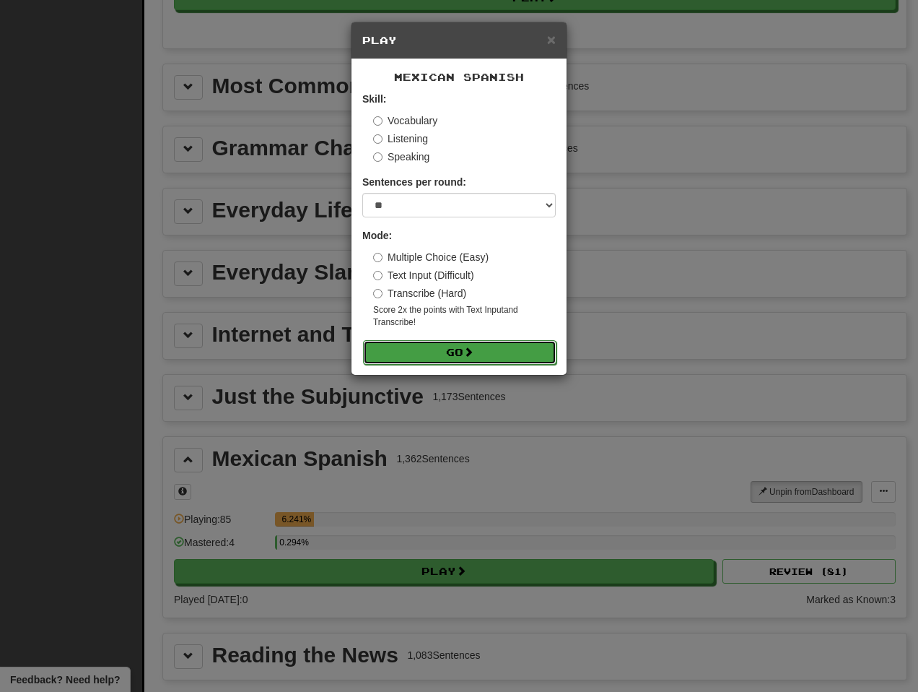
click at [482, 354] on button "Go" at bounding box center [459, 352] width 193 height 25
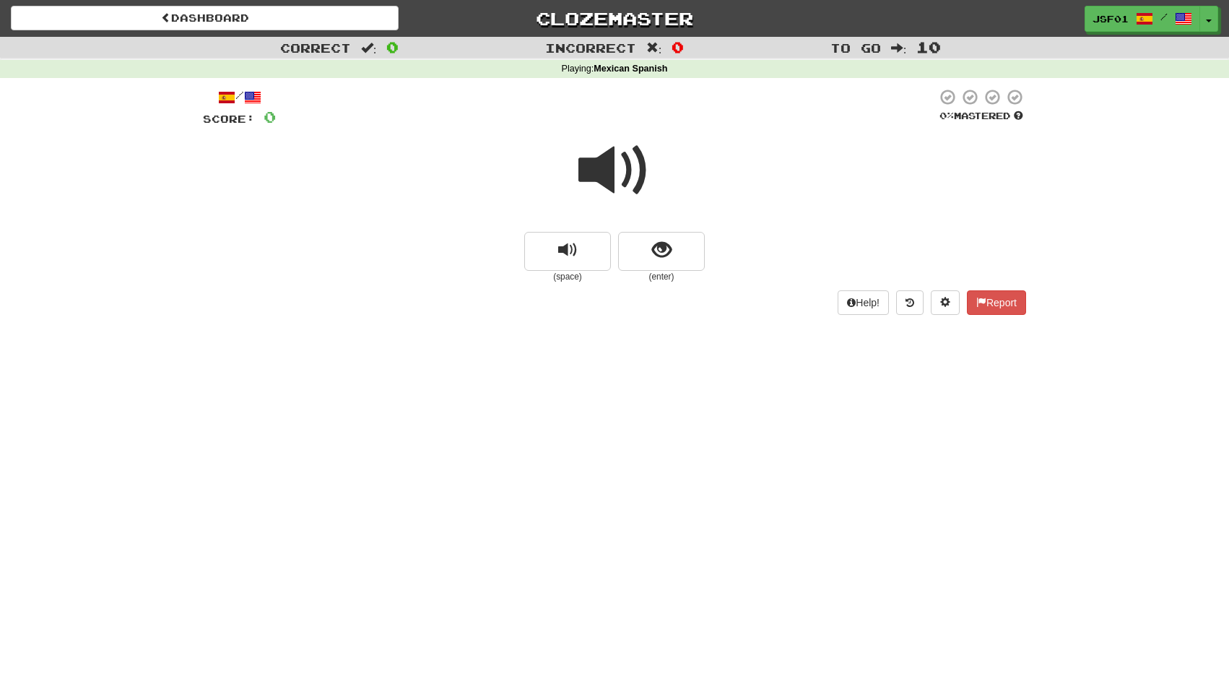
click at [632, 162] on span at bounding box center [614, 170] width 72 height 72
click at [641, 252] on button "show sentence" at bounding box center [661, 251] width 87 height 39
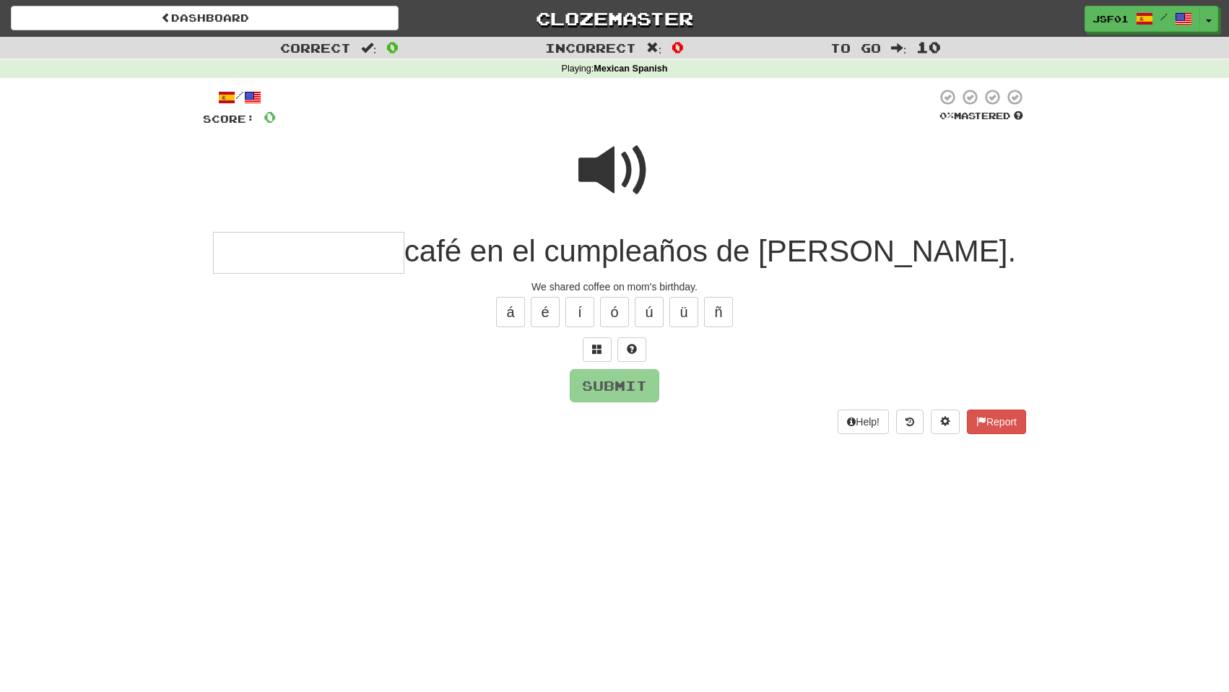
click at [620, 171] on span at bounding box center [614, 170] width 72 height 72
click at [404, 234] on input "text" at bounding box center [308, 253] width 191 height 43
type input "**********"
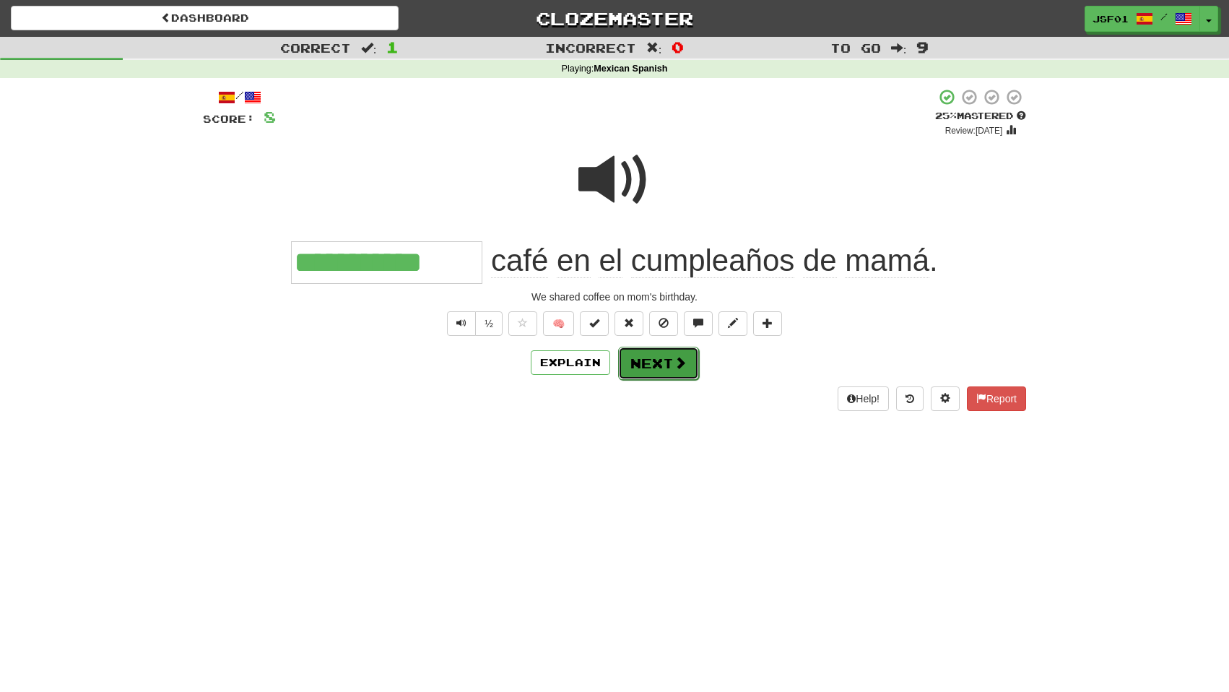
click at [663, 354] on button "Next" at bounding box center [658, 363] width 81 height 33
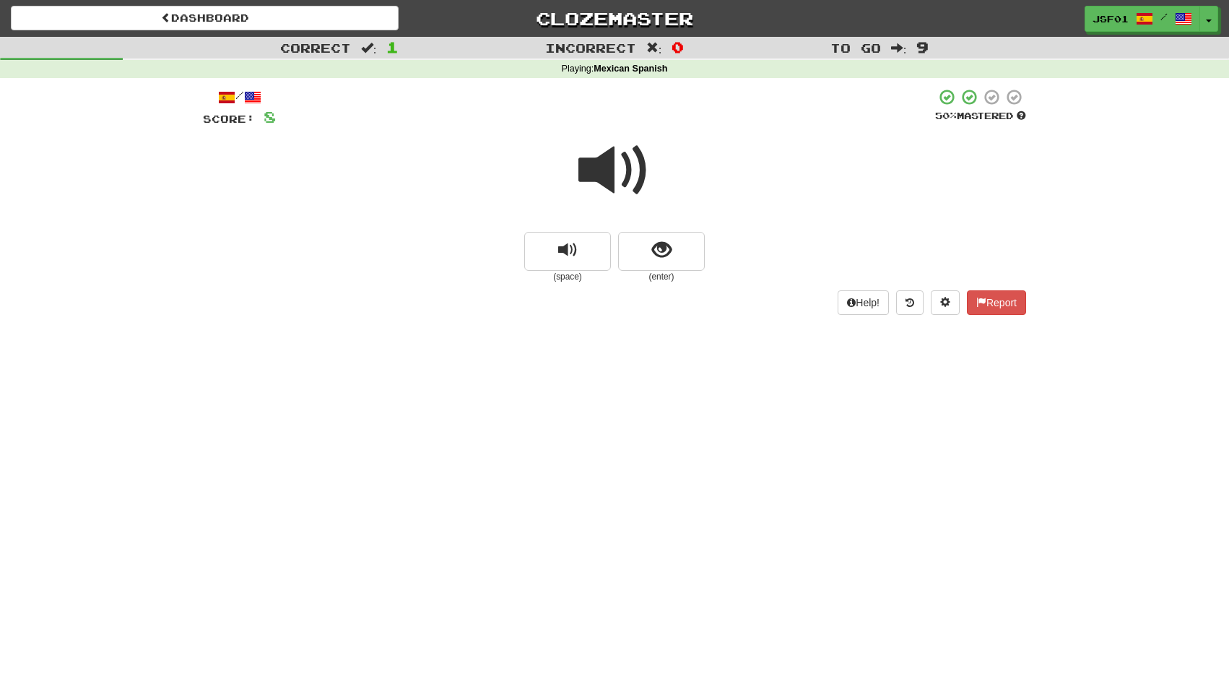
click at [604, 187] on span at bounding box center [614, 170] width 72 height 72
click at [605, 178] on span at bounding box center [614, 170] width 72 height 72
click at [624, 183] on span at bounding box center [614, 170] width 72 height 72
click at [604, 176] on span at bounding box center [614, 170] width 72 height 72
click at [684, 251] on button "show sentence" at bounding box center [661, 251] width 87 height 39
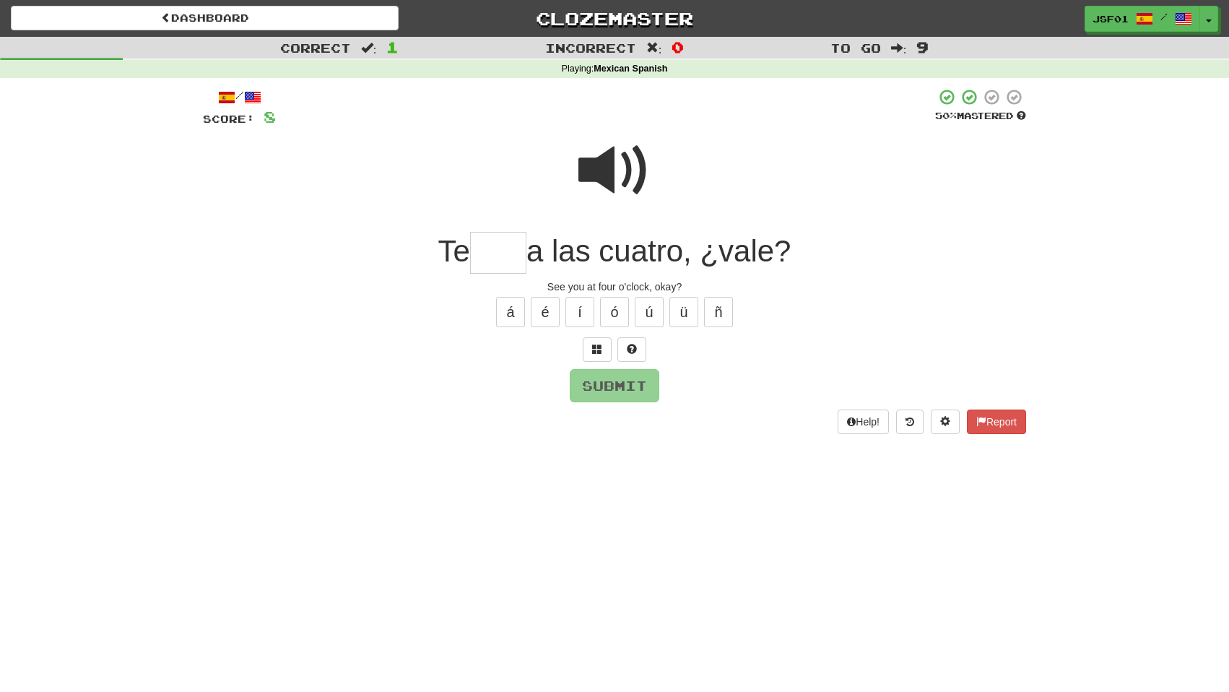
click at [614, 168] on span at bounding box center [614, 170] width 72 height 72
click at [513, 249] on input "text" at bounding box center [498, 253] width 56 height 43
type input "***"
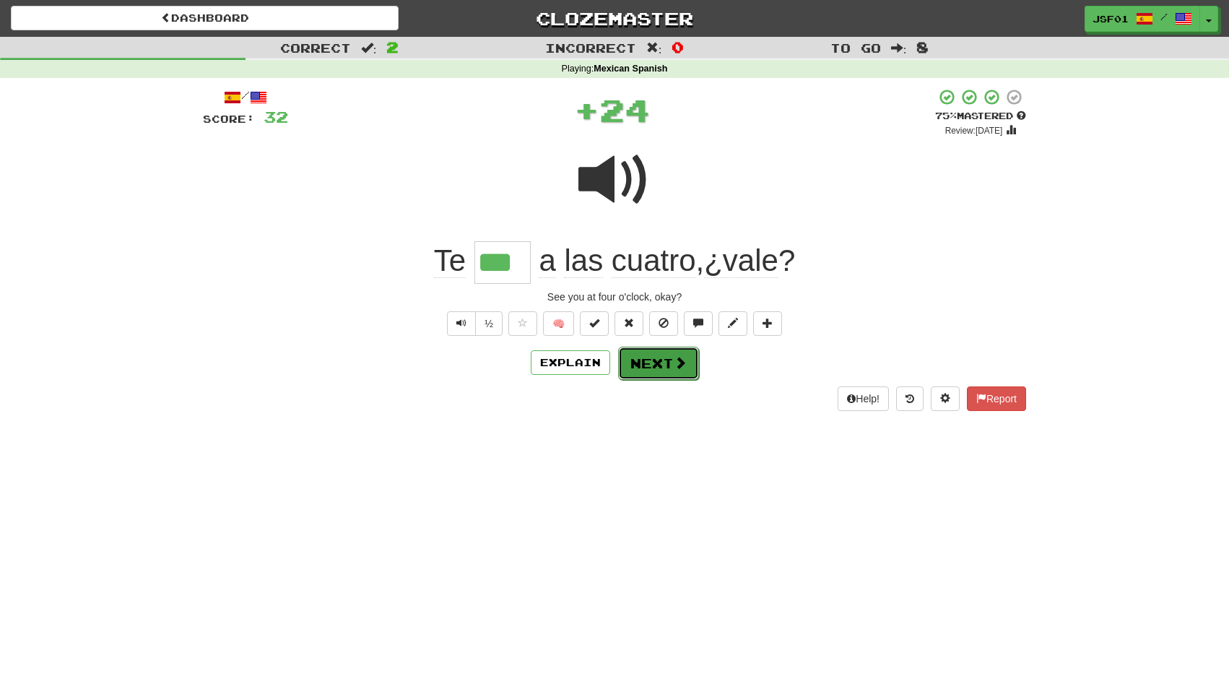
click at [671, 367] on button "Next" at bounding box center [658, 363] width 81 height 33
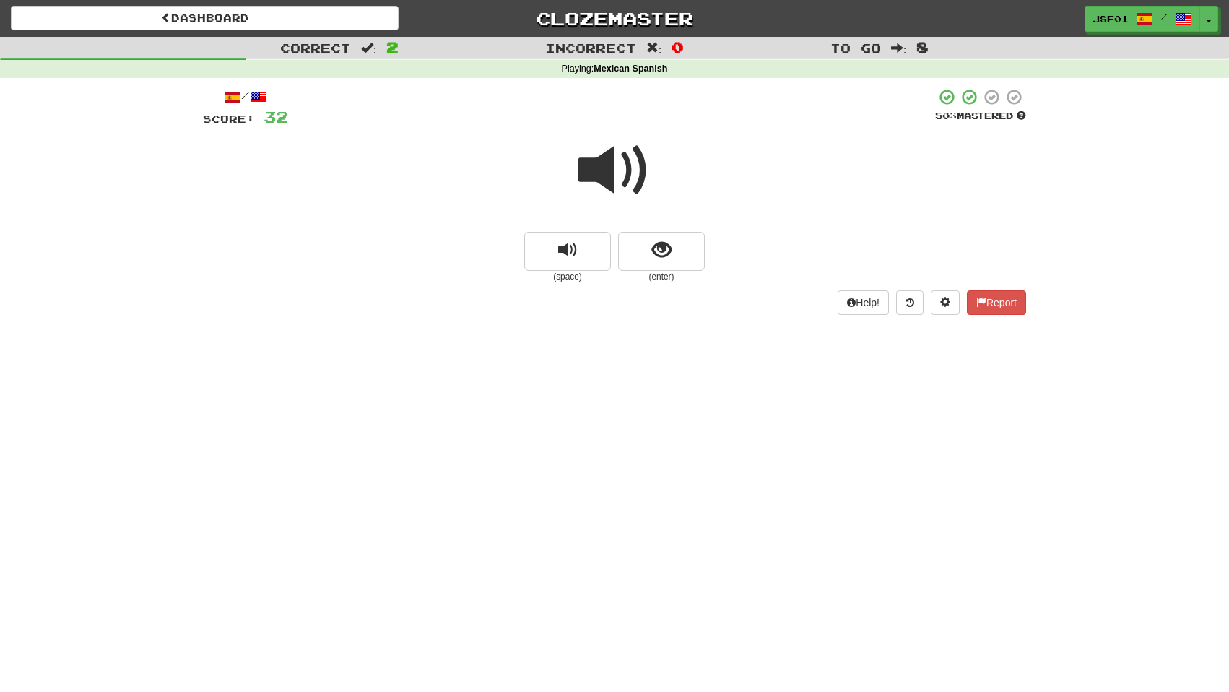
click at [627, 183] on span at bounding box center [614, 170] width 72 height 72
click at [666, 254] on span "show sentence" at bounding box center [661, 249] width 19 height 19
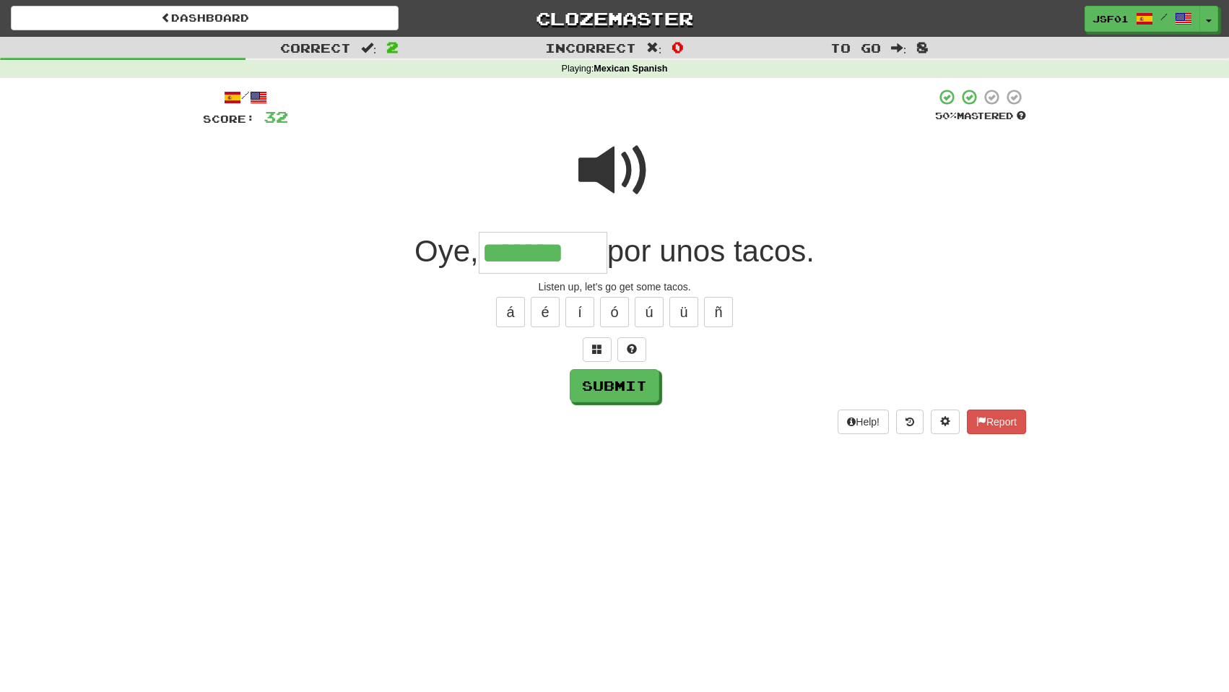
type input "*******"
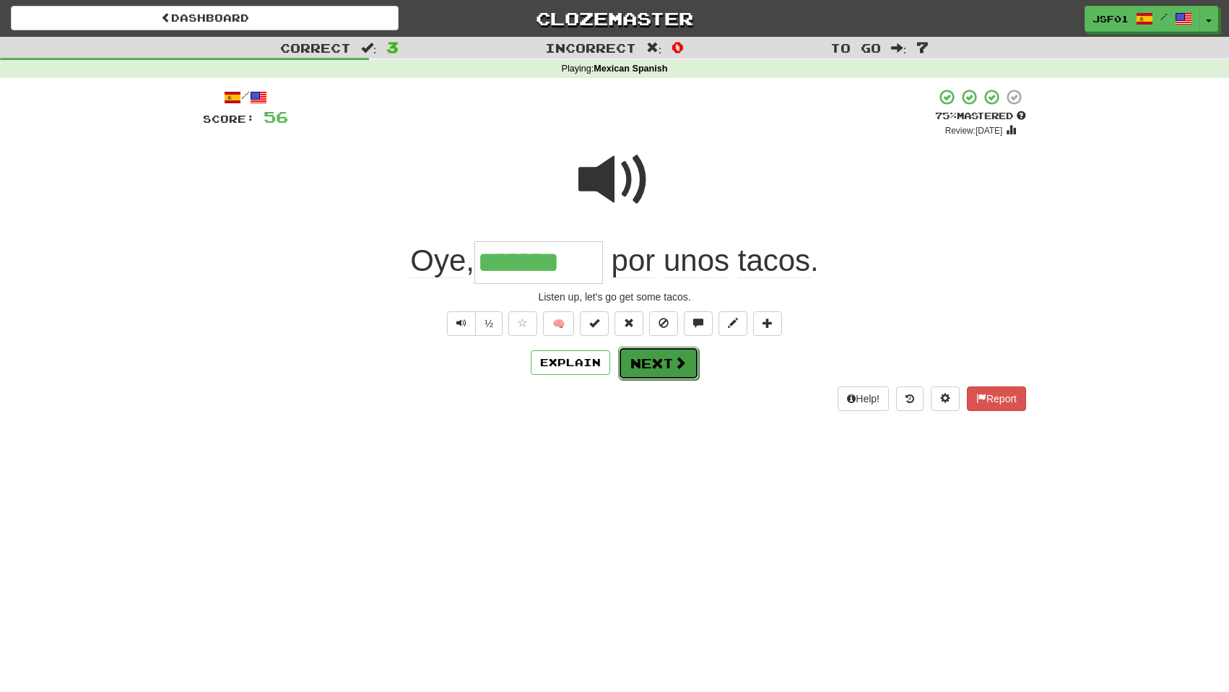
click at [669, 364] on button "Next" at bounding box center [658, 363] width 81 height 33
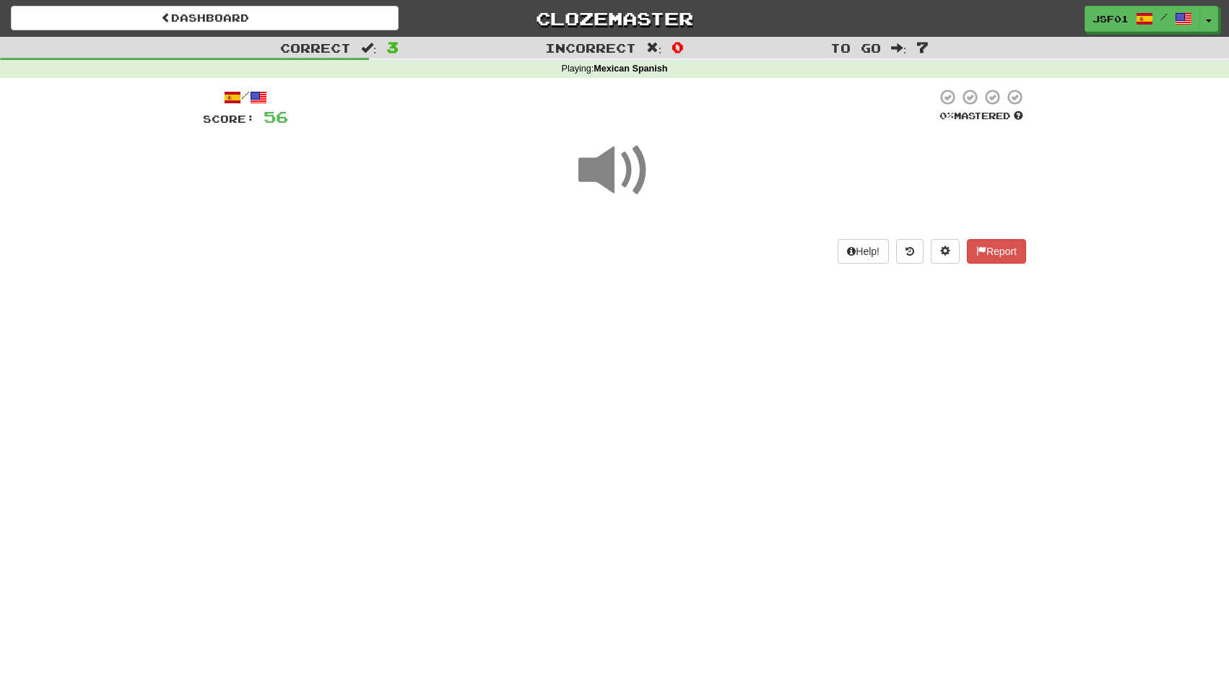
click at [627, 167] on span at bounding box center [614, 170] width 72 height 72
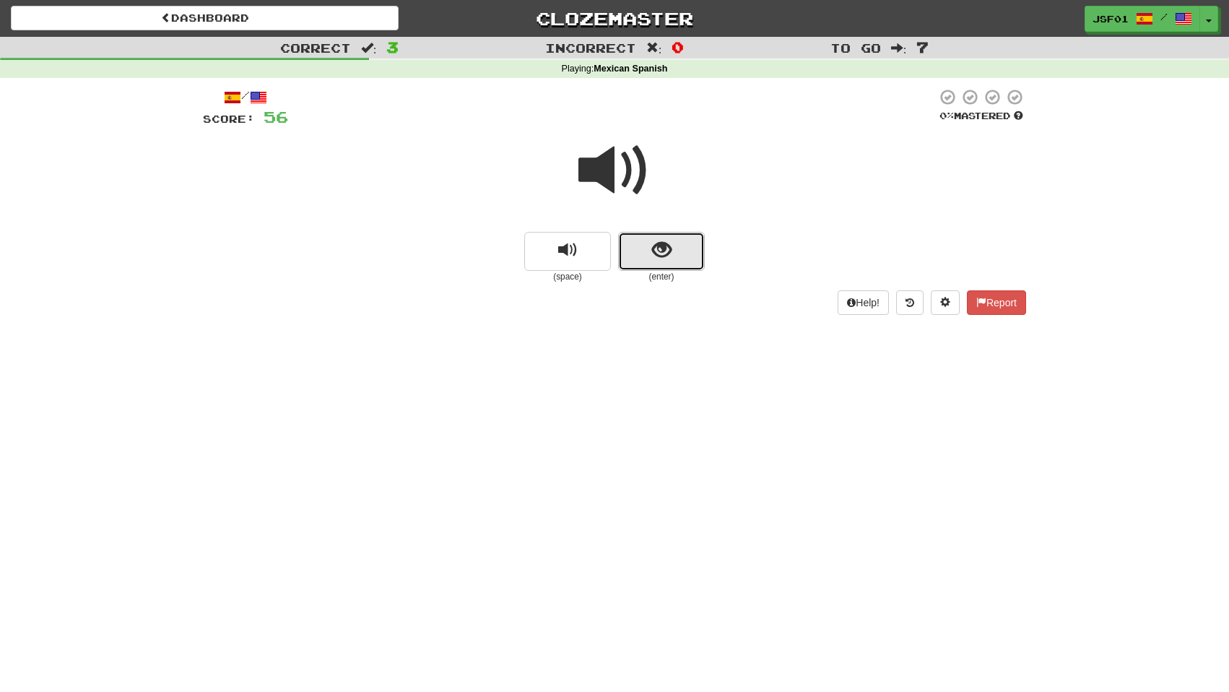
click at [671, 247] on span "show sentence" at bounding box center [661, 249] width 19 height 19
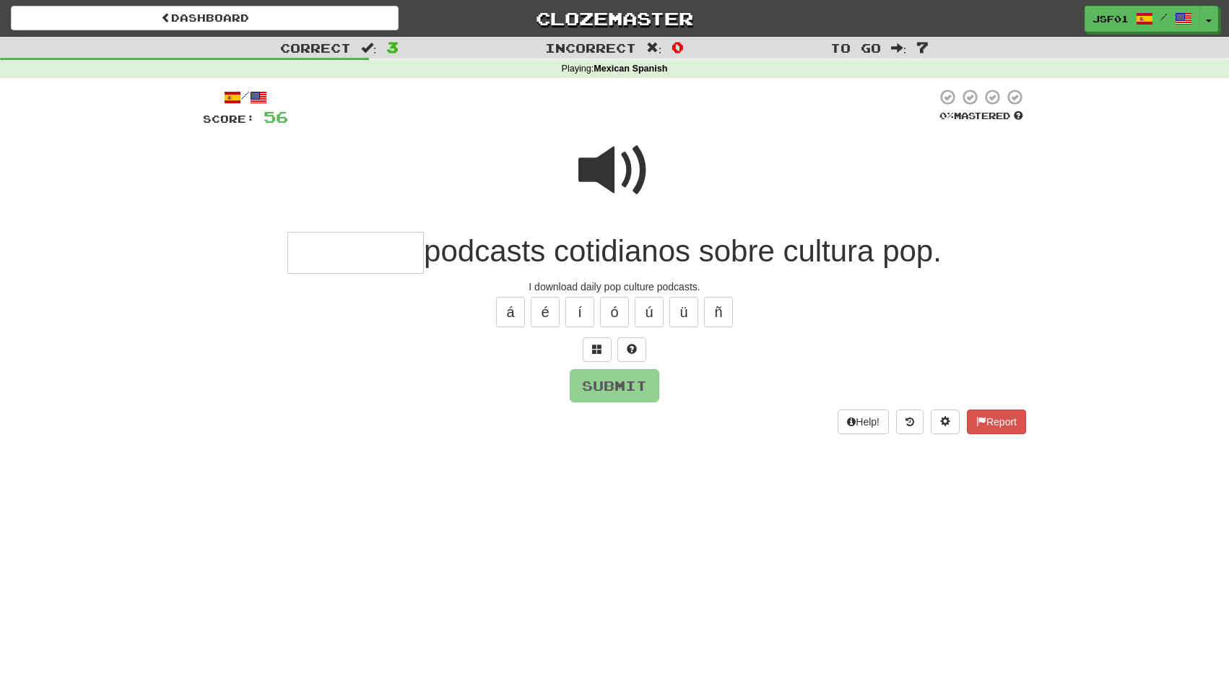
click at [391, 253] on input "text" at bounding box center [355, 253] width 136 height 43
type input "********"
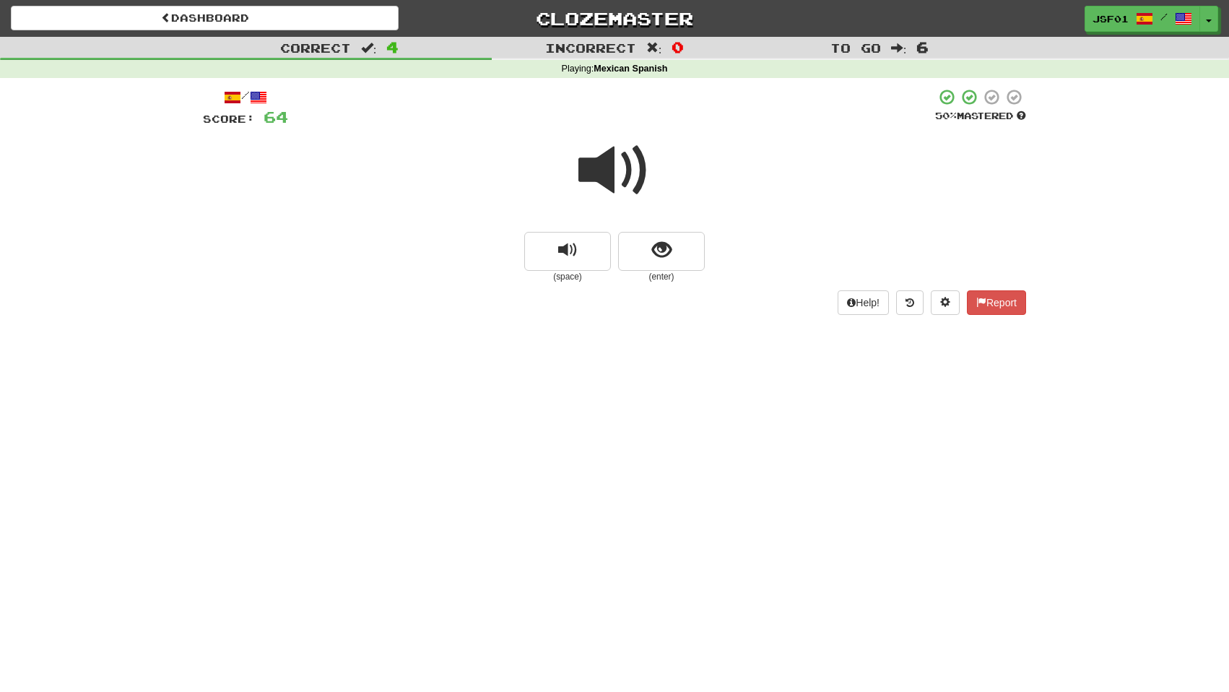
click at [611, 162] on span at bounding box center [614, 170] width 72 height 72
click at [648, 258] on button "show sentence" at bounding box center [661, 251] width 87 height 39
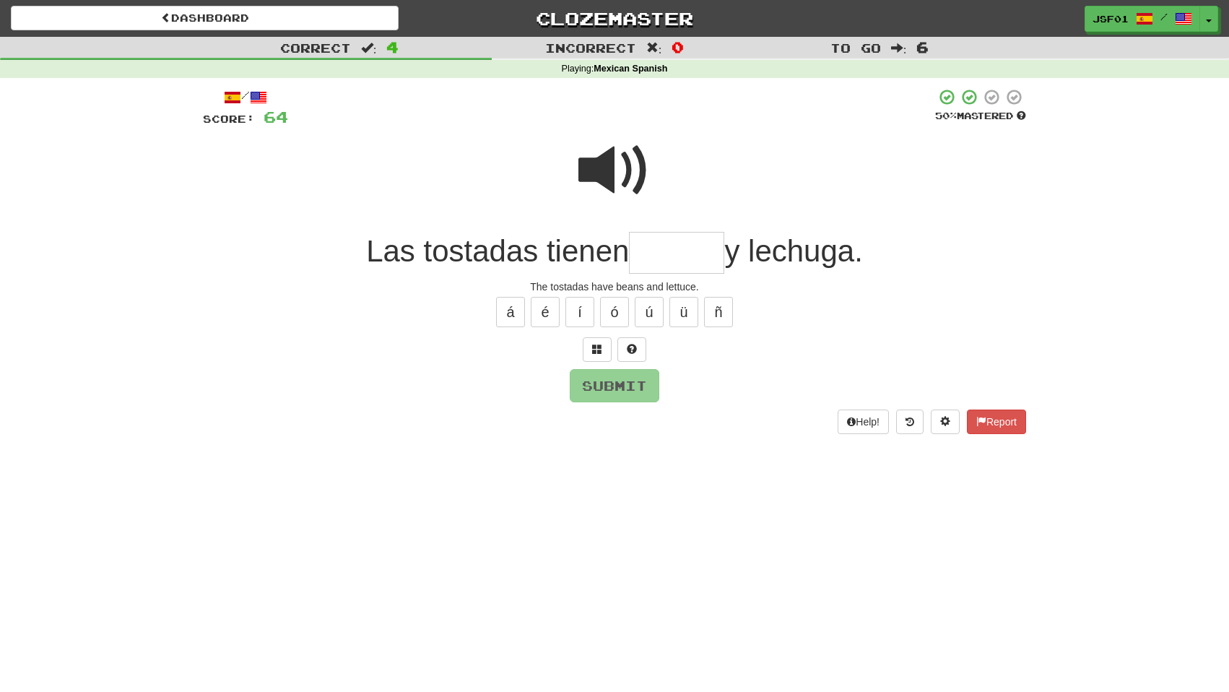
click at [615, 154] on span at bounding box center [614, 170] width 72 height 72
click at [642, 247] on input "text" at bounding box center [676, 253] width 95 height 43
type input "********"
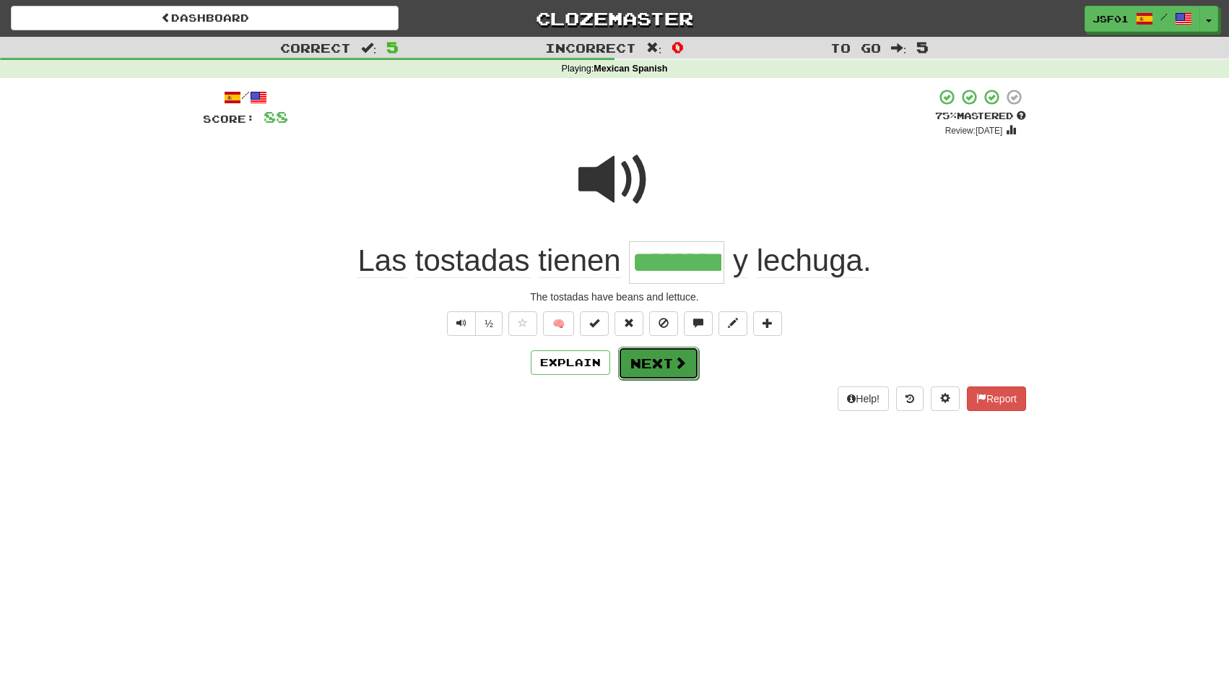
click at [652, 363] on button "Next" at bounding box center [658, 363] width 81 height 33
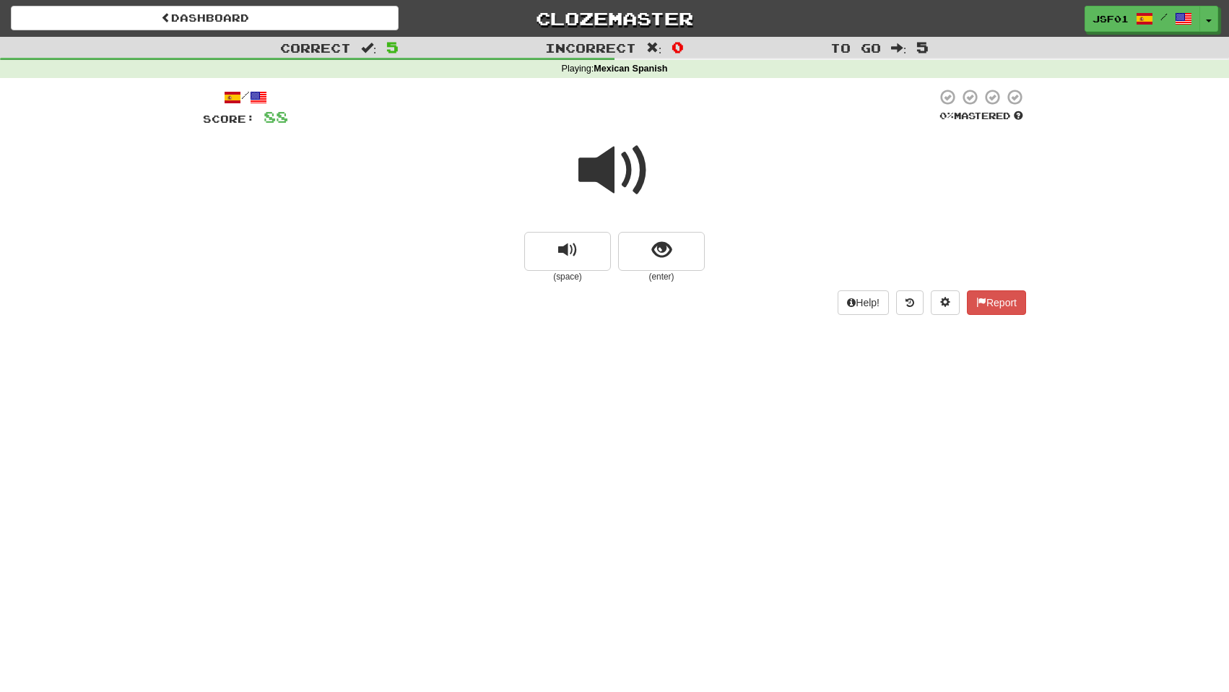
click at [622, 175] on span at bounding box center [614, 170] width 72 height 72
click at [676, 255] on button "show sentence" at bounding box center [661, 251] width 87 height 39
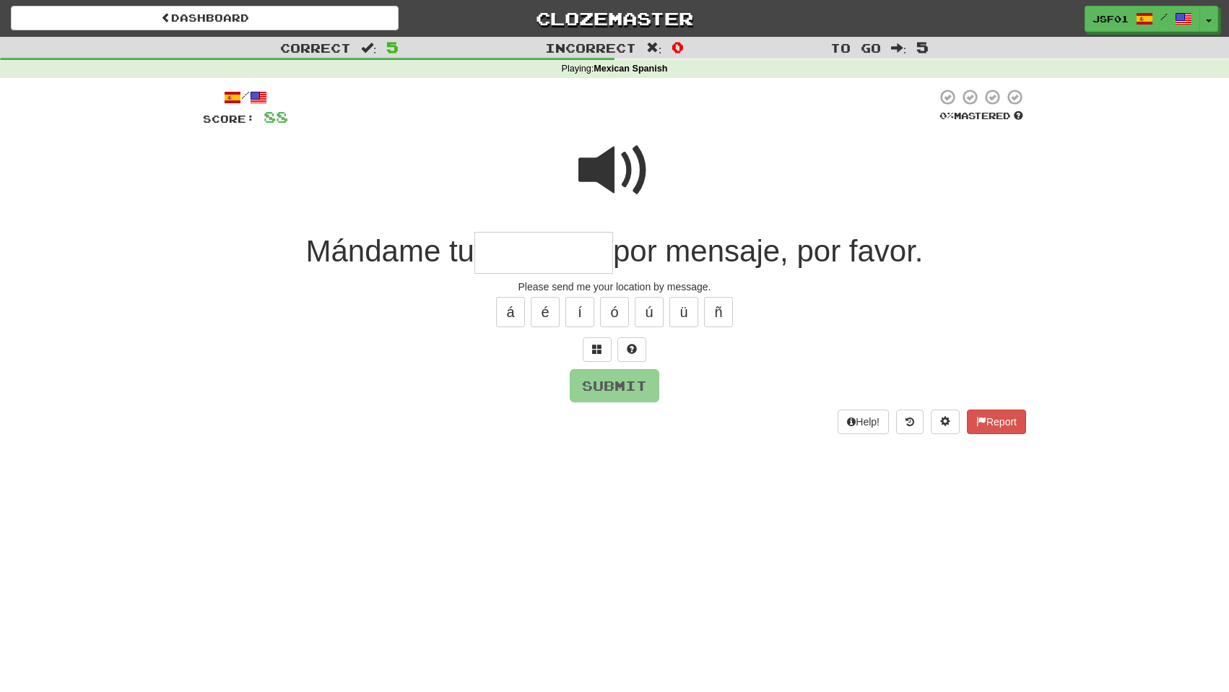
click at [548, 243] on input "text" at bounding box center [543, 253] width 139 height 43
type input "*********"
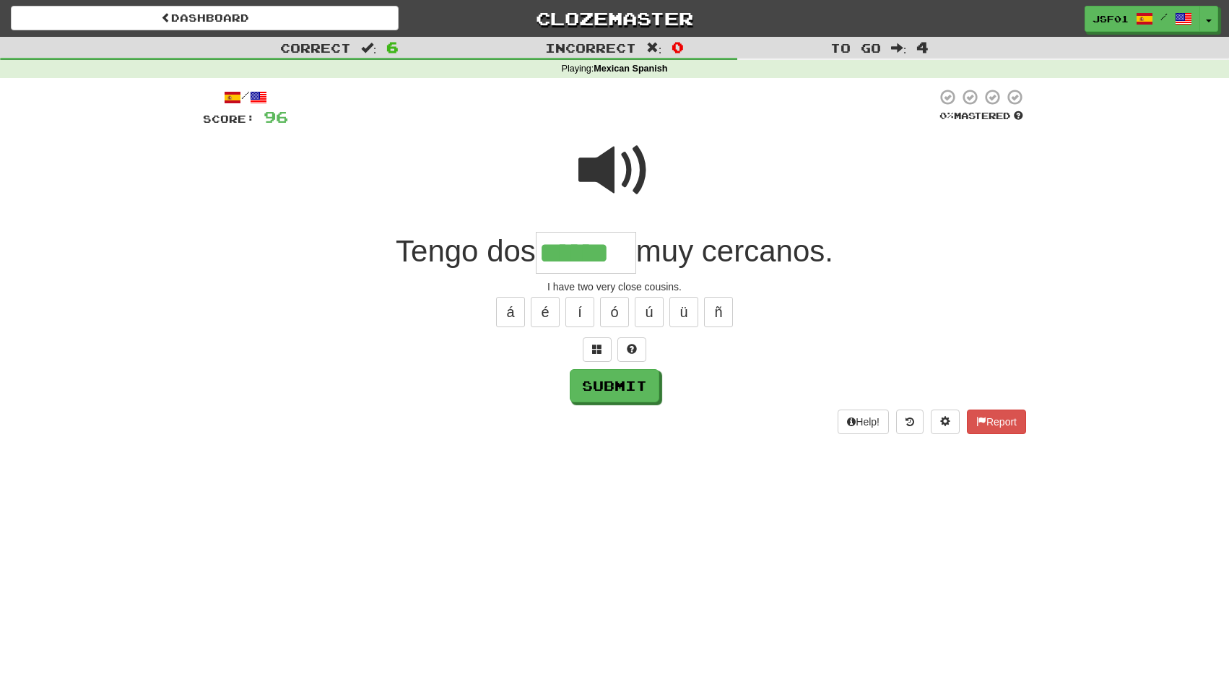
type input "******"
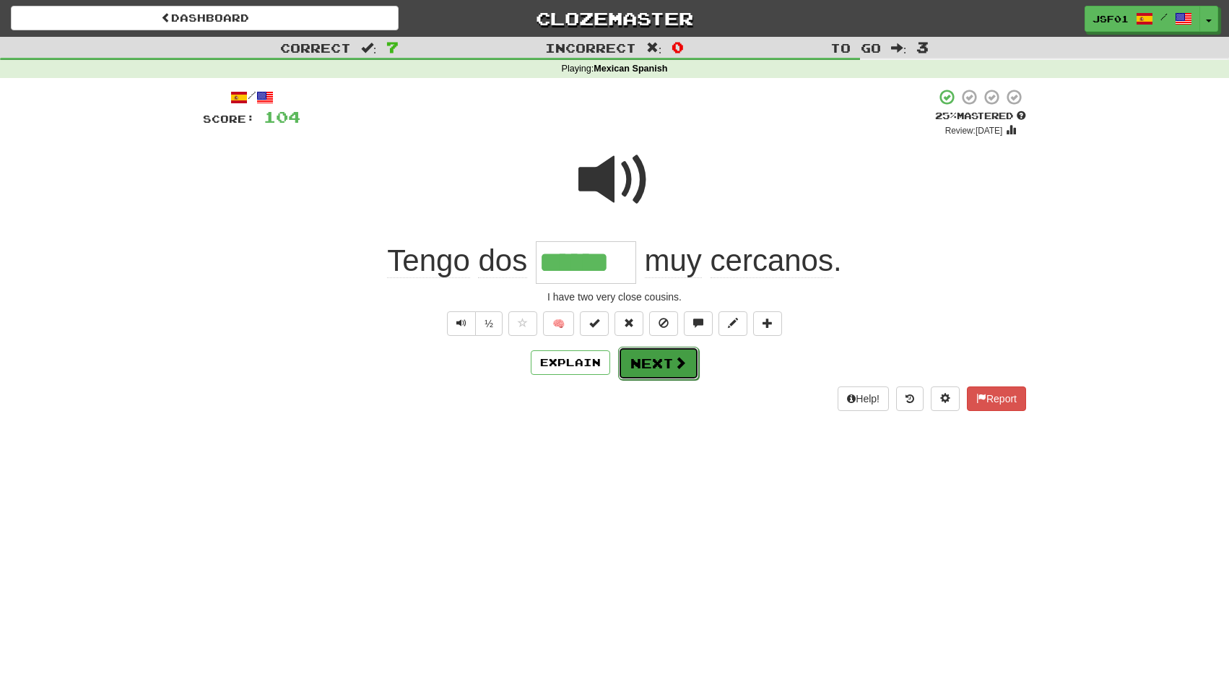
click at [667, 365] on button "Next" at bounding box center [658, 363] width 81 height 33
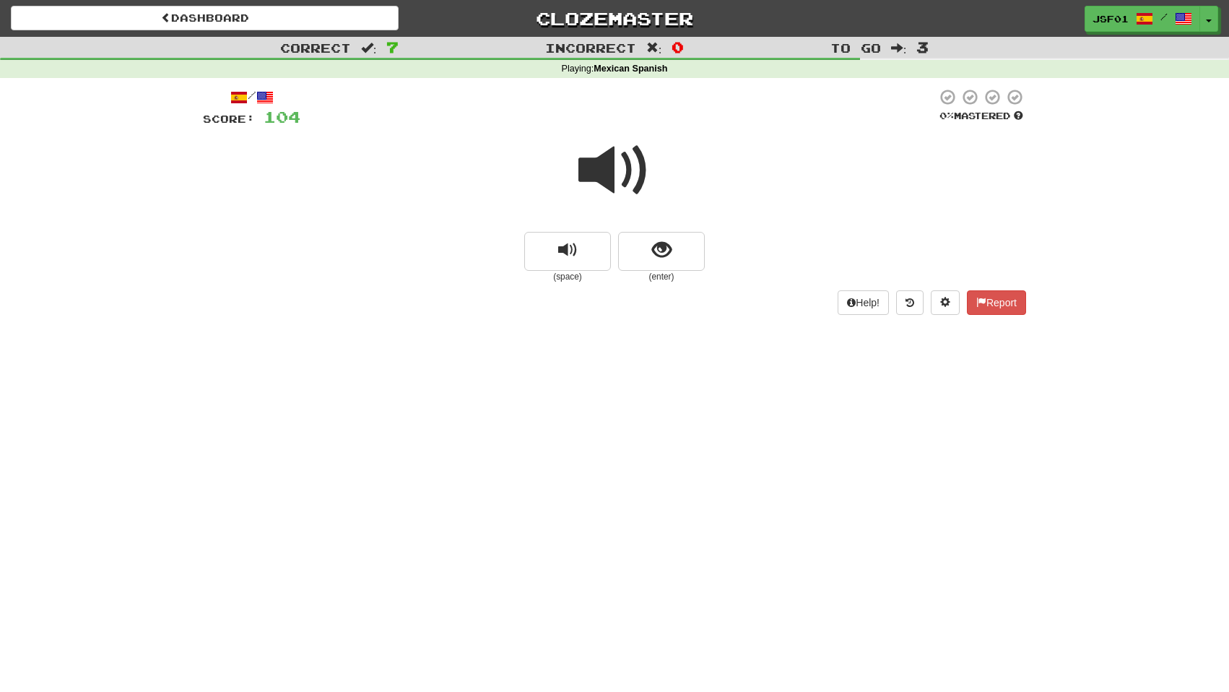
scroll to position [8, 0]
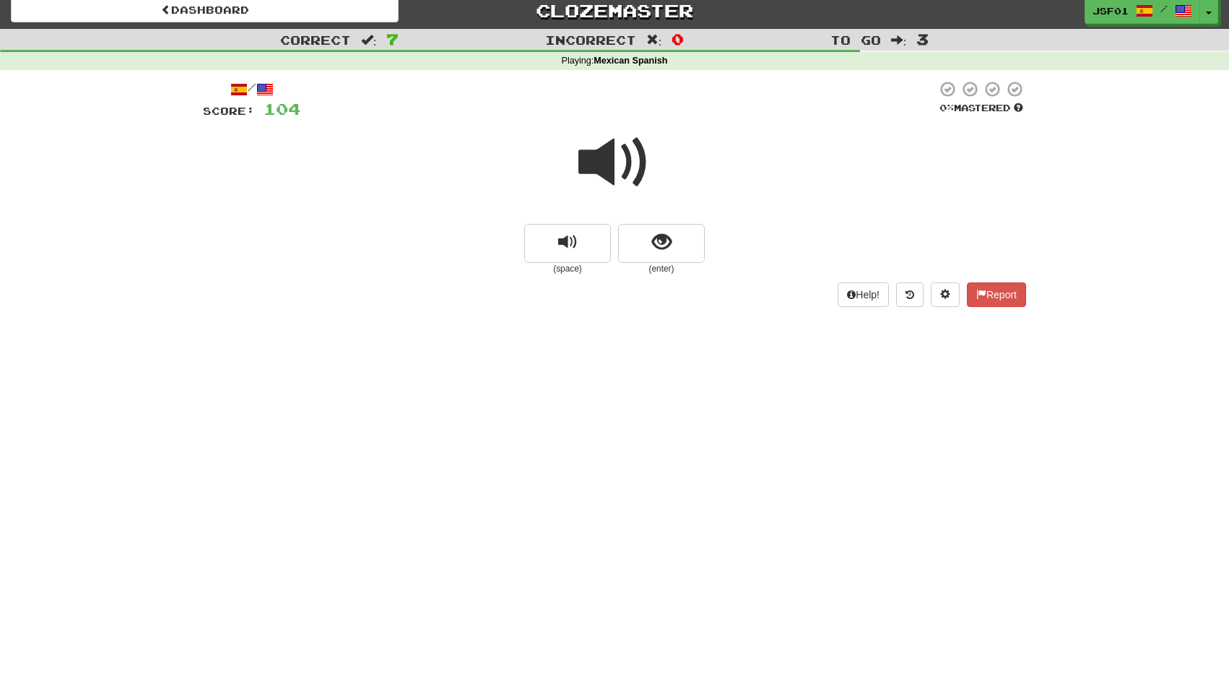
click at [635, 191] on span at bounding box center [614, 162] width 72 height 72
click at [676, 240] on button "show sentence" at bounding box center [661, 243] width 87 height 39
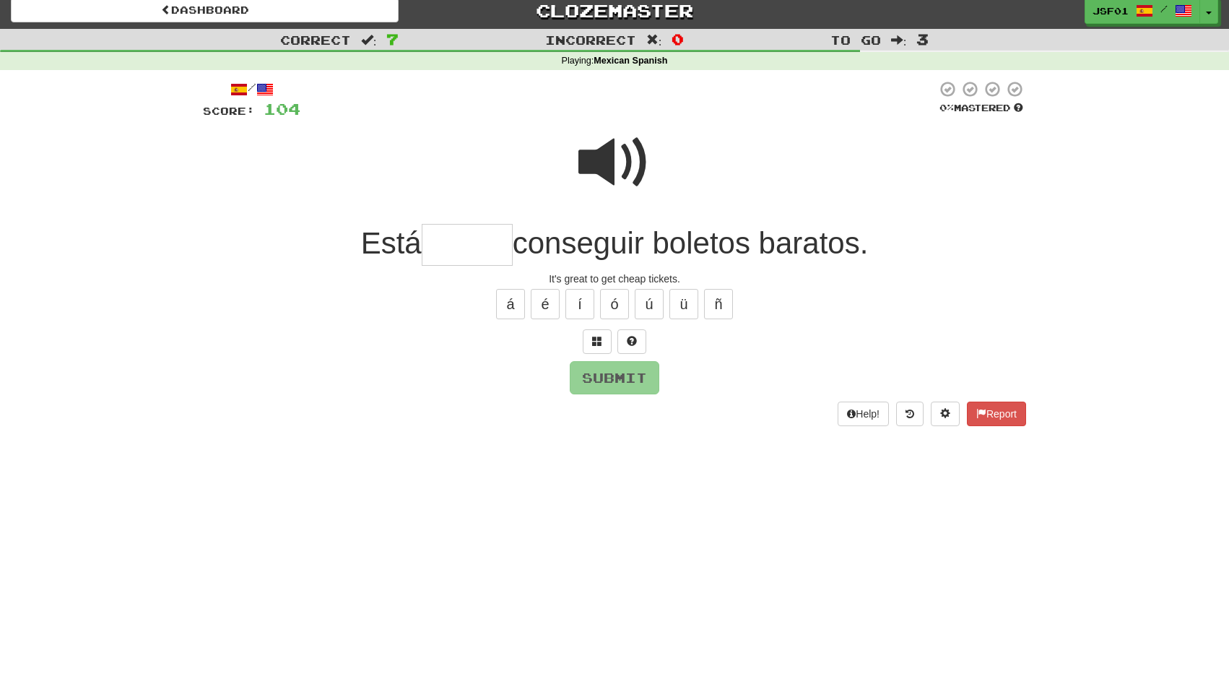
click at [617, 158] on span at bounding box center [614, 162] width 72 height 72
click at [486, 245] on input "text" at bounding box center [467, 245] width 91 height 43
click at [606, 161] on span at bounding box center [614, 162] width 72 height 72
click at [616, 150] on span at bounding box center [614, 162] width 72 height 72
click at [474, 249] on input "text" at bounding box center [467, 245] width 91 height 43
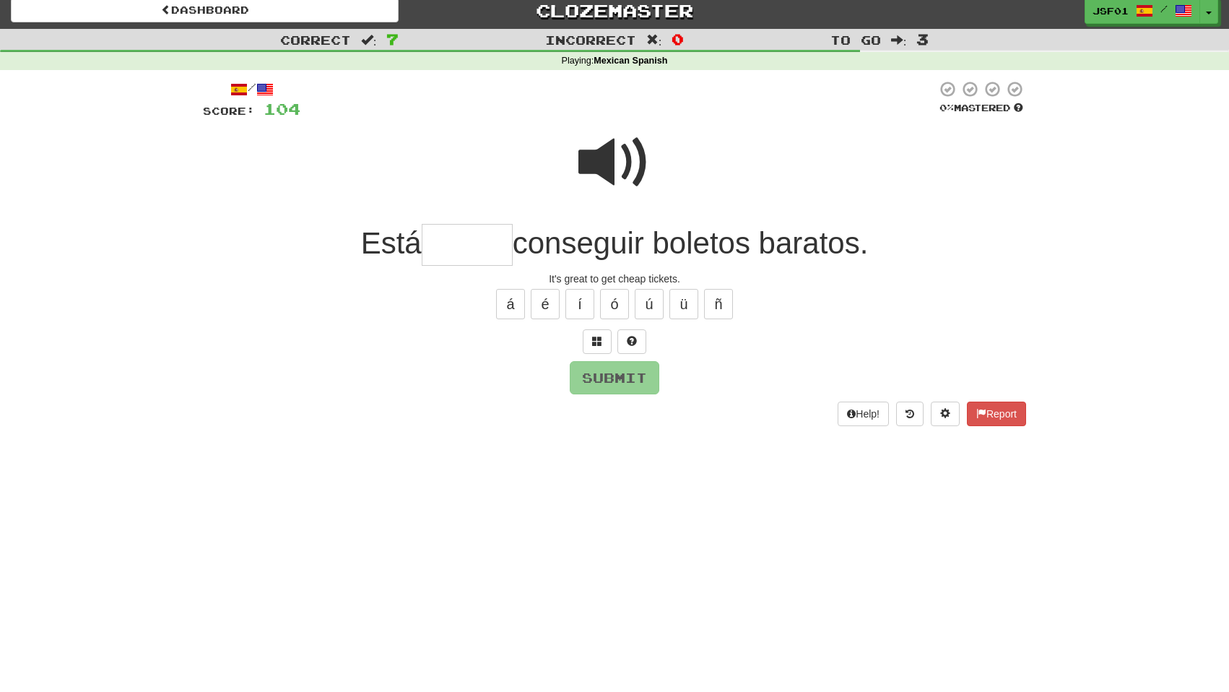
type input "*"
click at [616, 165] on span at bounding box center [614, 162] width 72 height 72
click at [614, 151] on span at bounding box center [614, 162] width 72 height 72
click at [476, 232] on input "text" at bounding box center [467, 245] width 91 height 43
click at [634, 166] on span at bounding box center [614, 162] width 72 height 72
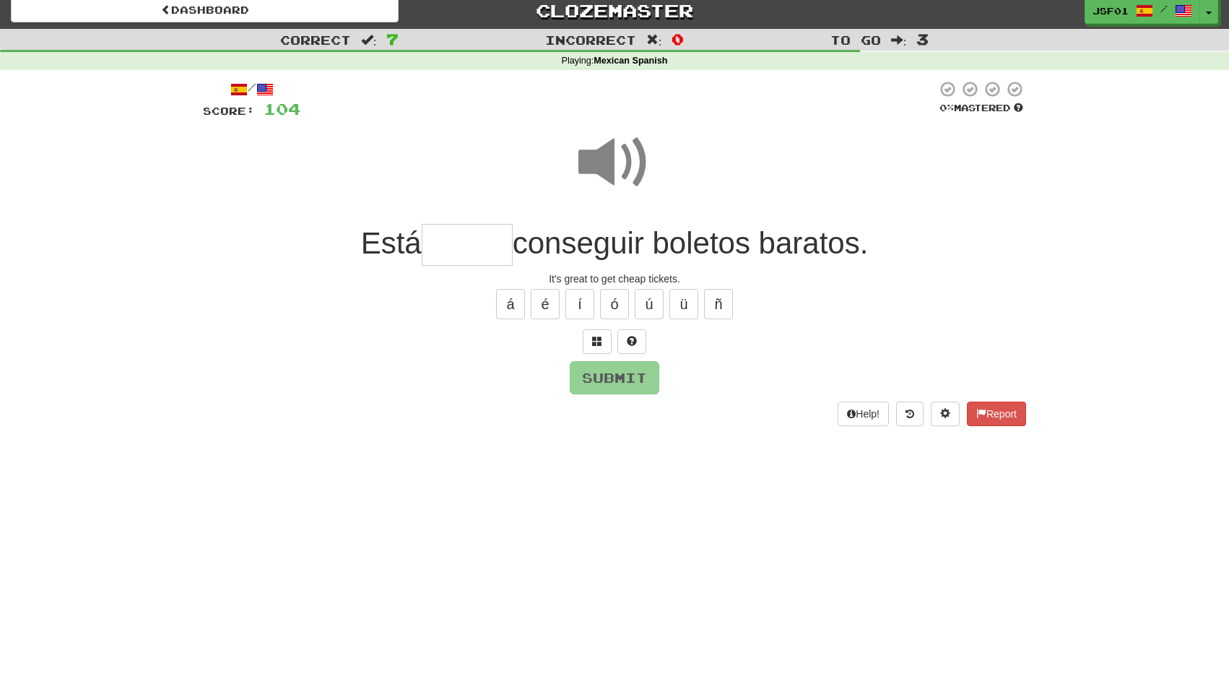
click at [513, 251] on span "conseguir boletos baratos." at bounding box center [691, 243] width 356 height 34
click at [488, 248] on input "text" at bounding box center [467, 245] width 91 height 43
click at [618, 159] on span at bounding box center [614, 162] width 72 height 72
click at [496, 246] on input "***" at bounding box center [467, 245] width 91 height 43
click at [660, 155] on div at bounding box center [614, 172] width 823 height 103
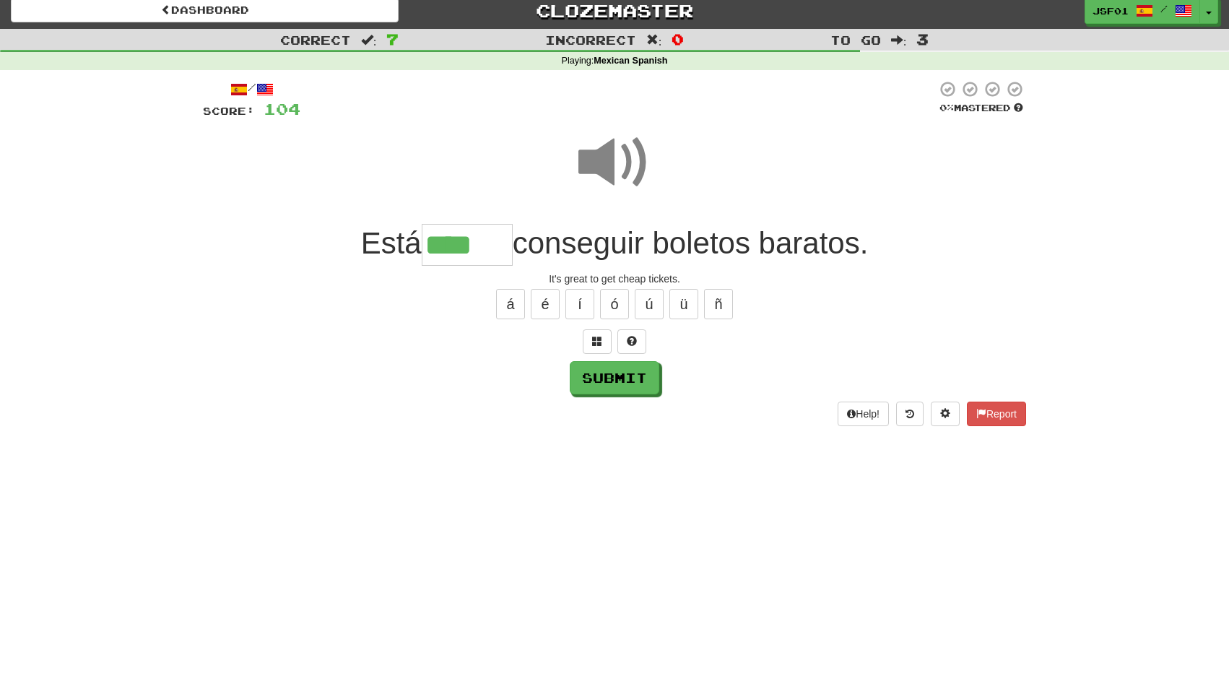
click at [488, 259] on input "****" at bounding box center [467, 245] width 91 height 43
type input "*****"
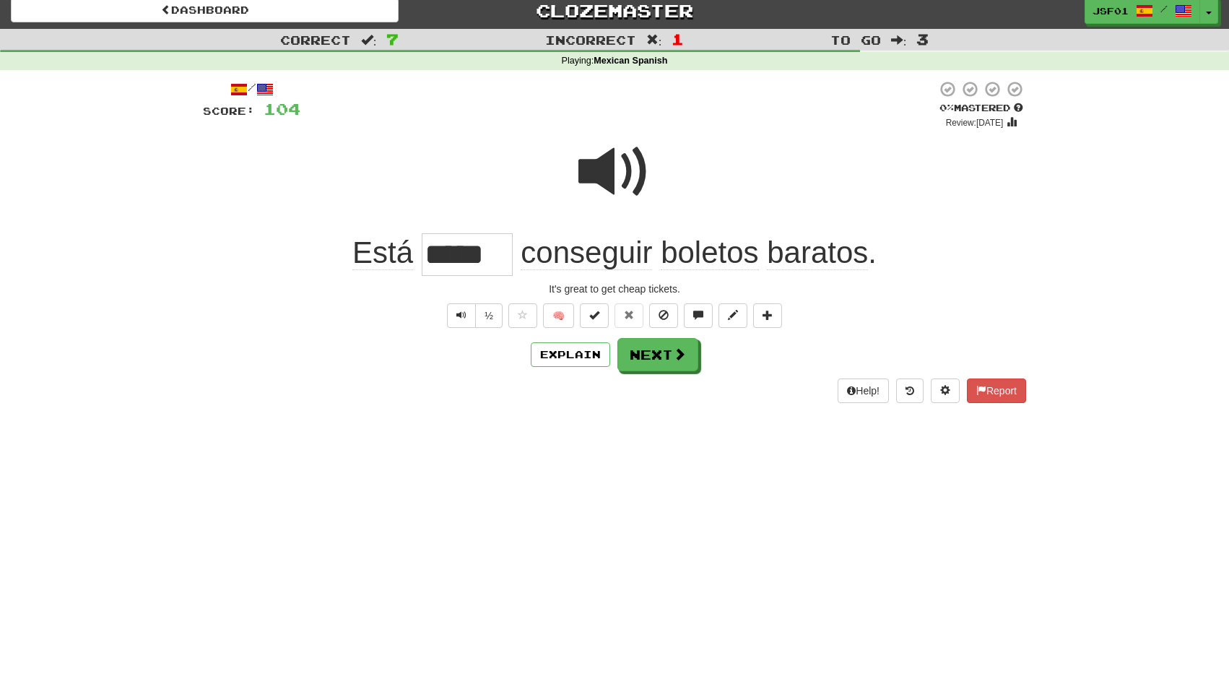
click at [617, 168] on span at bounding box center [614, 172] width 72 height 72
click at [667, 347] on button "Next" at bounding box center [658, 355] width 81 height 33
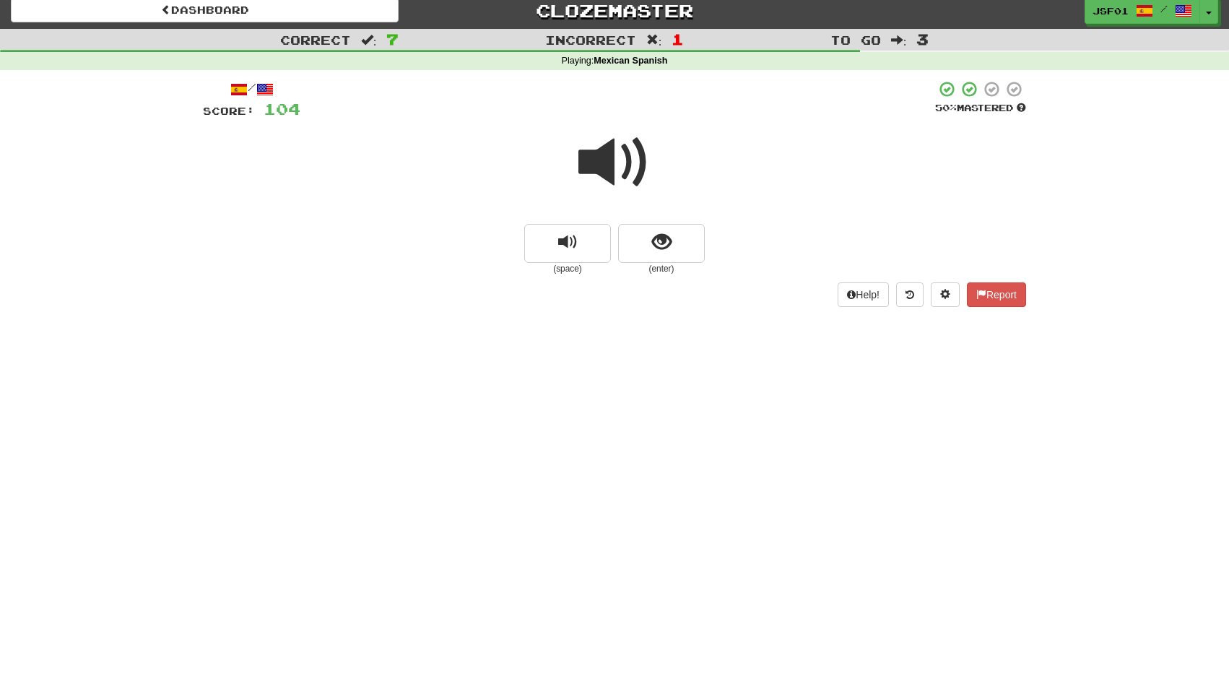
click at [607, 166] on span at bounding box center [614, 162] width 72 height 72
click at [602, 164] on span at bounding box center [614, 162] width 72 height 72
click at [665, 246] on span "show sentence" at bounding box center [661, 241] width 19 height 19
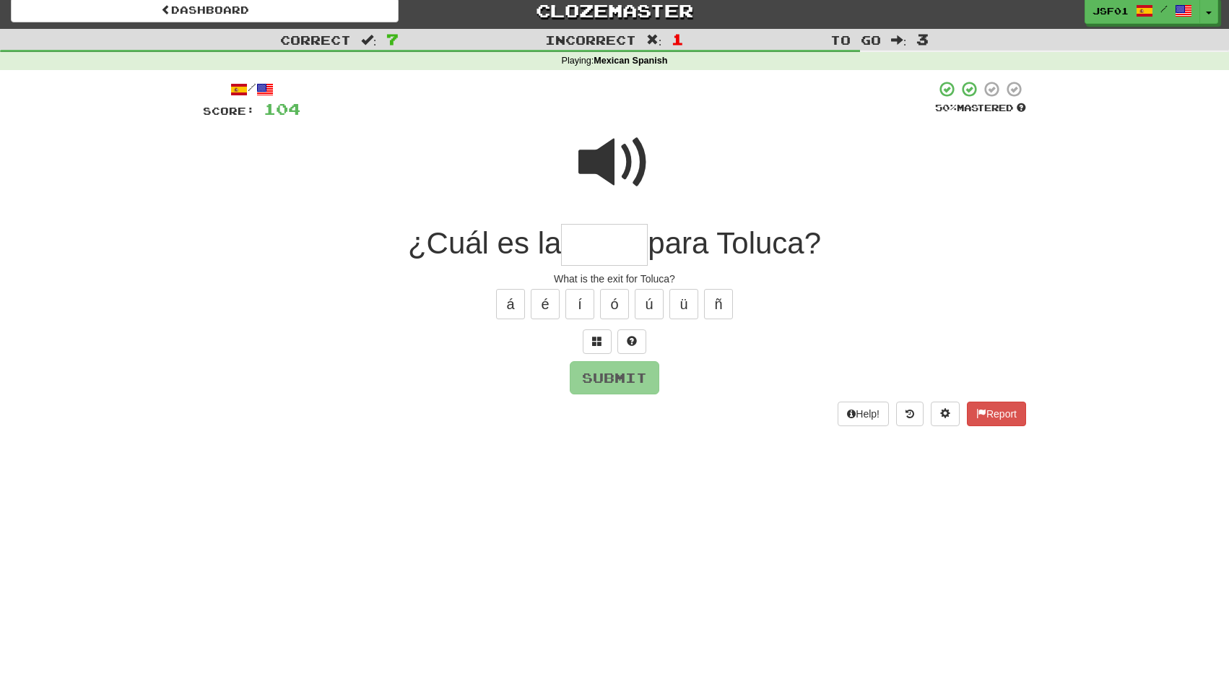
click at [612, 236] on input "text" at bounding box center [604, 245] width 87 height 43
type input "******"
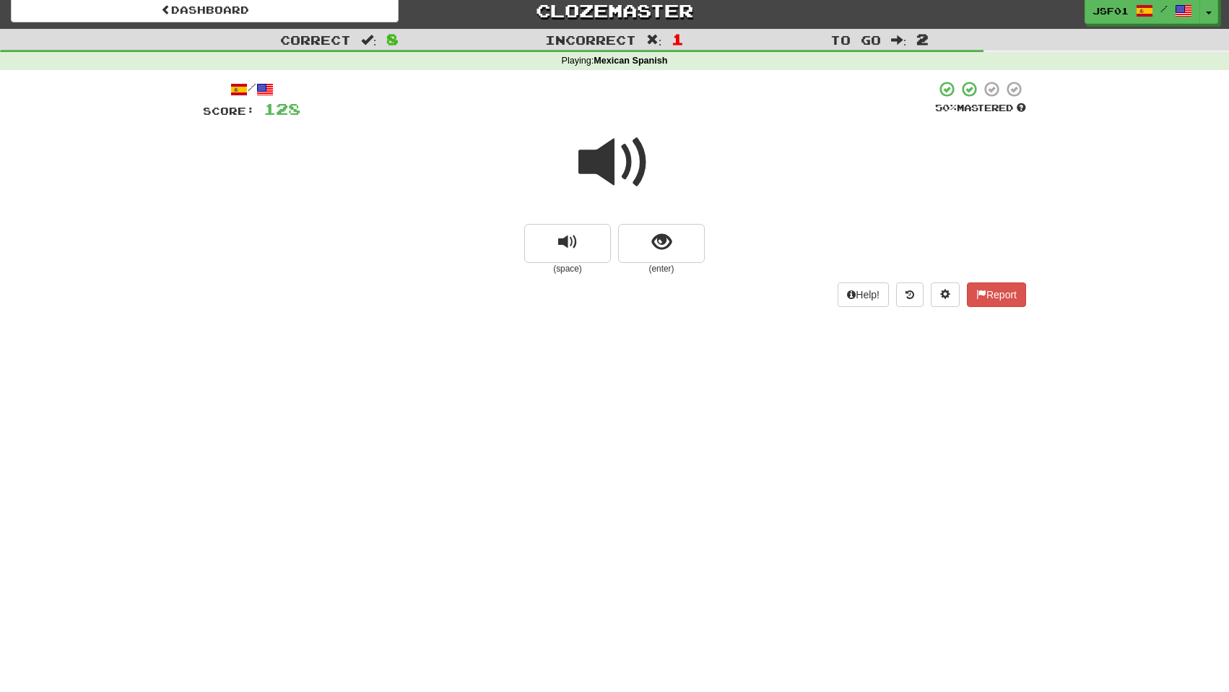
click at [622, 165] on span at bounding box center [614, 162] width 72 height 72
click at [671, 235] on button "show sentence" at bounding box center [661, 243] width 87 height 39
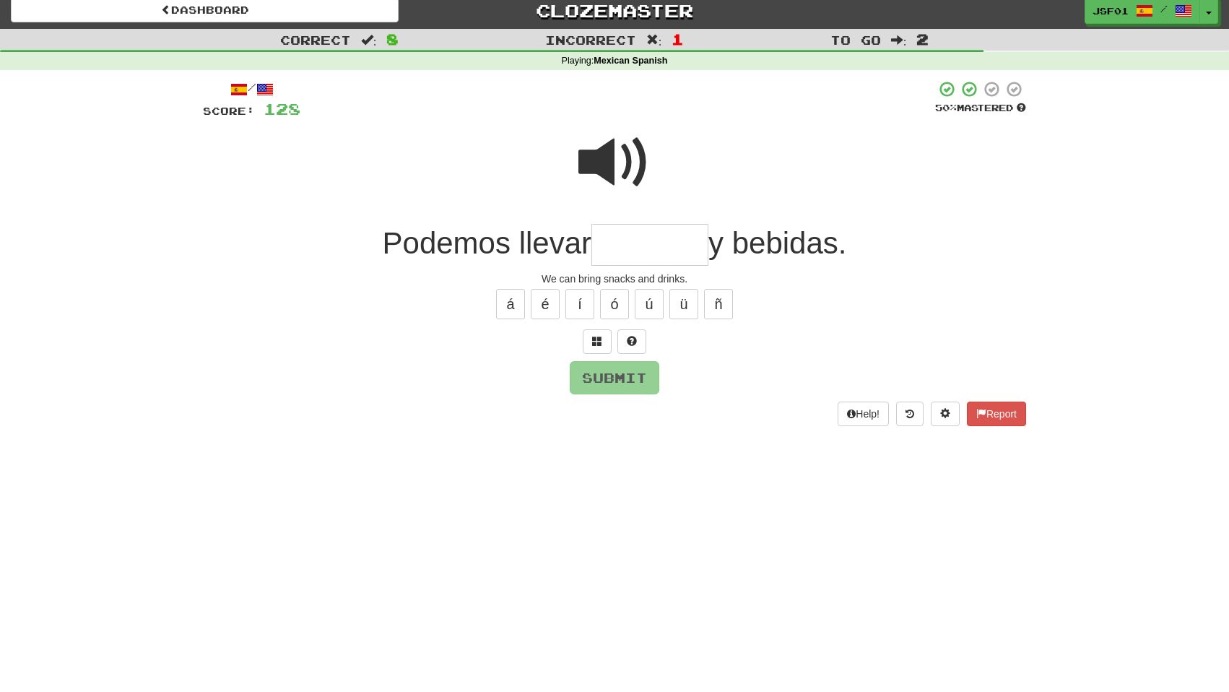
click at [640, 224] on input "text" at bounding box center [649, 245] width 117 height 43
type input "*******"
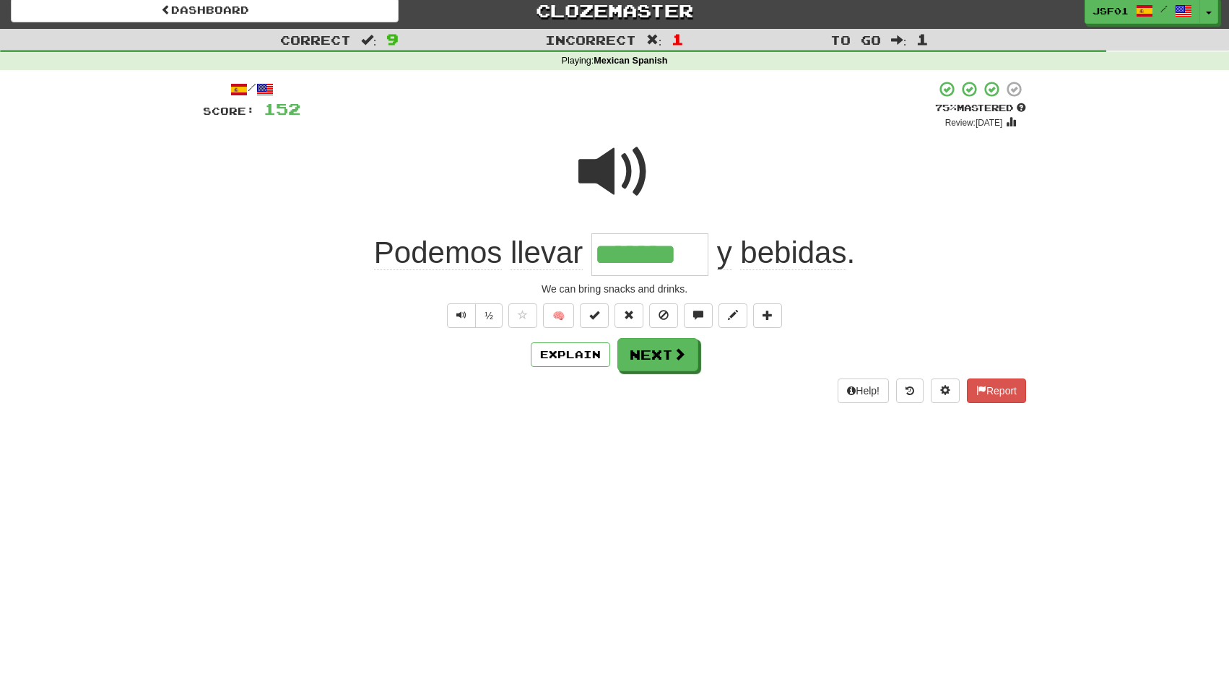
click at [623, 173] on span at bounding box center [614, 172] width 72 height 72
click at [630, 169] on span at bounding box center [614, 172] width 72 height 72
click at [669, 353] on button "Next" at bounding box center [658, 355] width 81 height 33
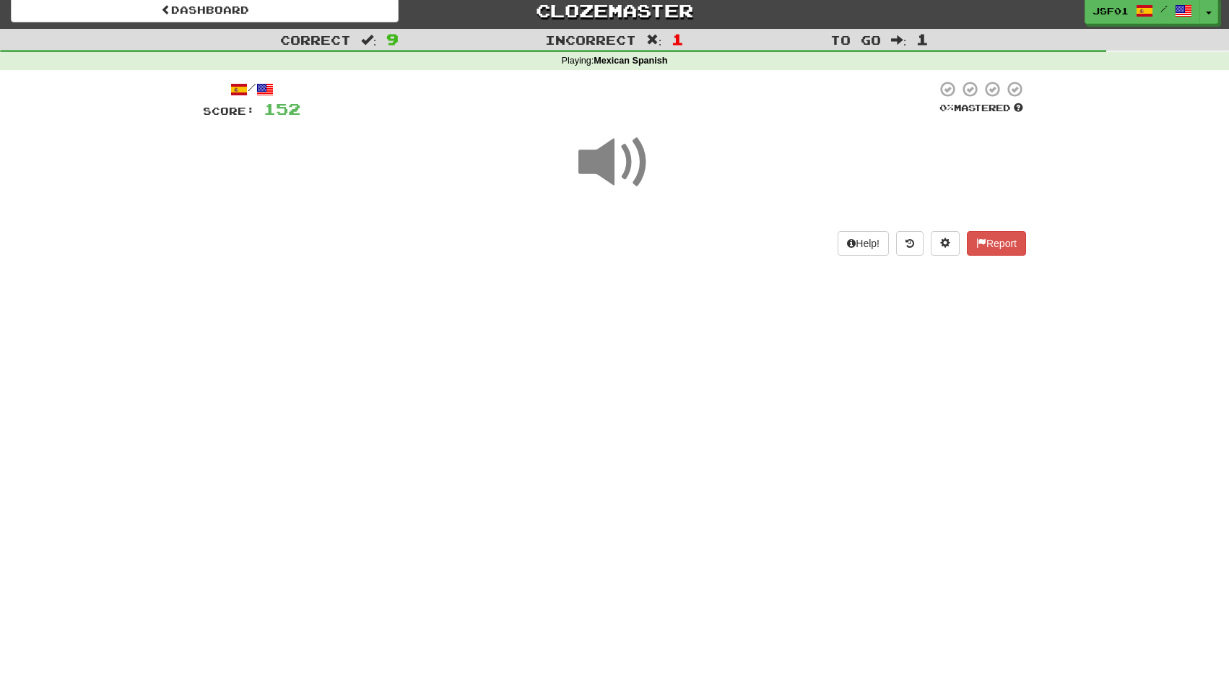
click at [629, 162] on span at bounding box center [614, 162] width 72 height 72
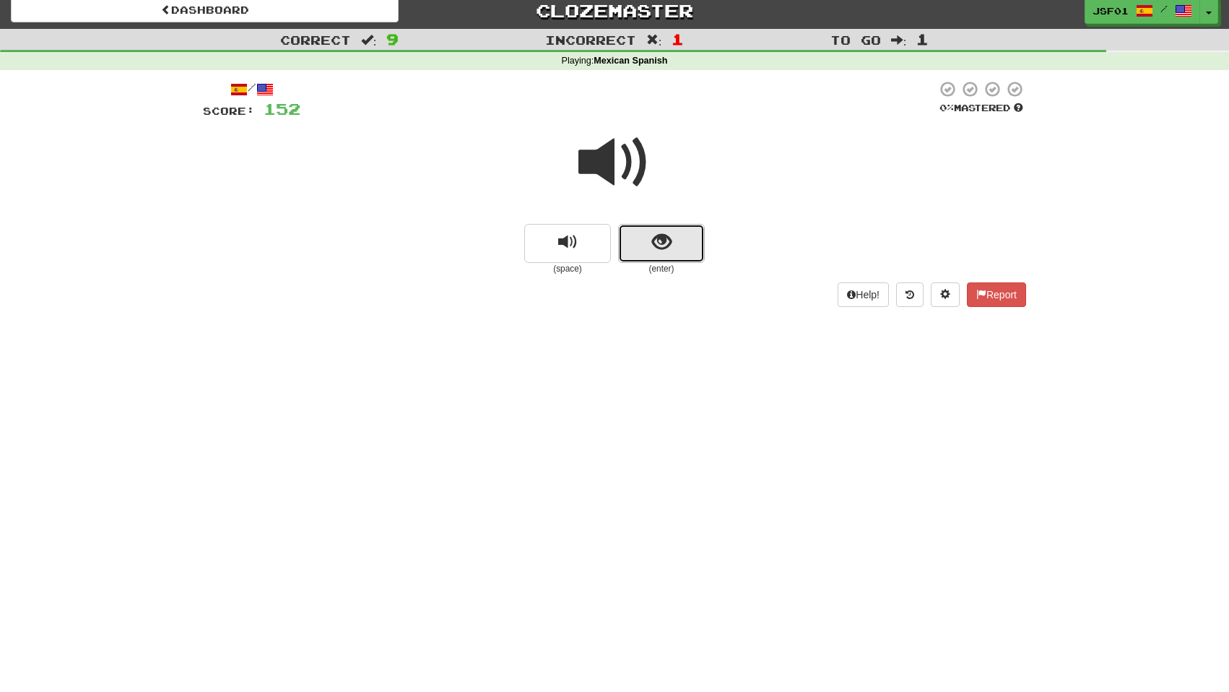
click at [667, 245] on span "show sentence" at bounding box center [661, 241] width 19 height 19
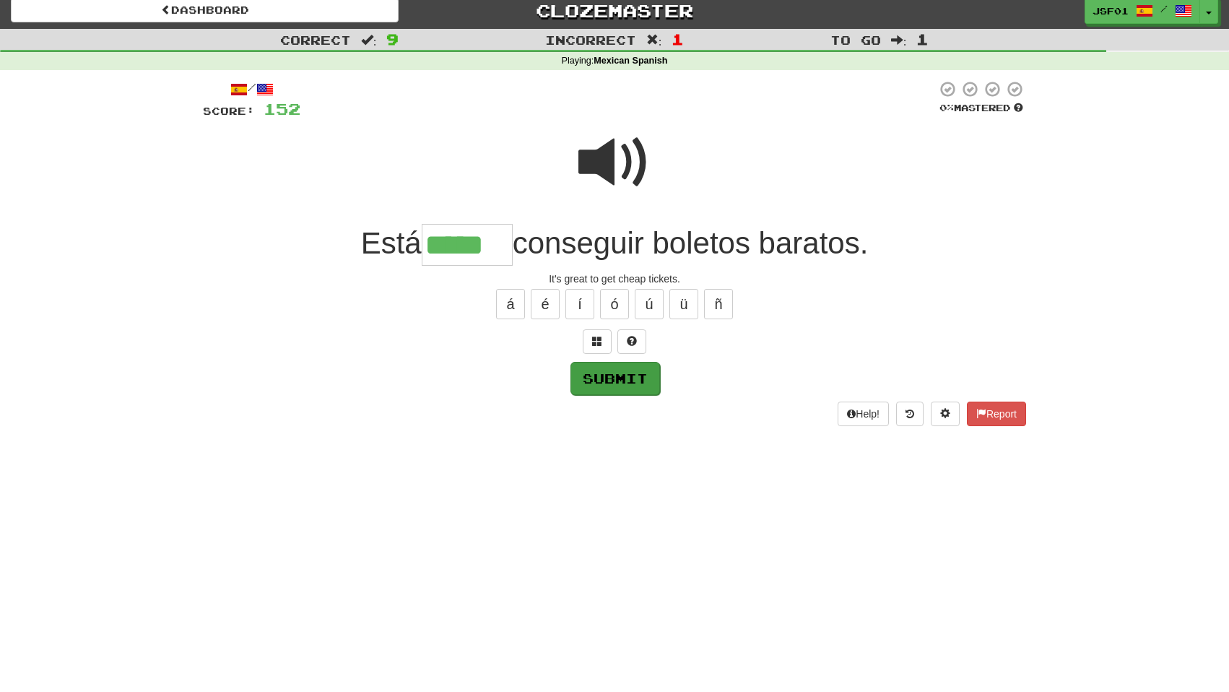
type input "*****"
click at [616, 381] on button "Submit" at bounding box center [615, 378] width 90 height 33
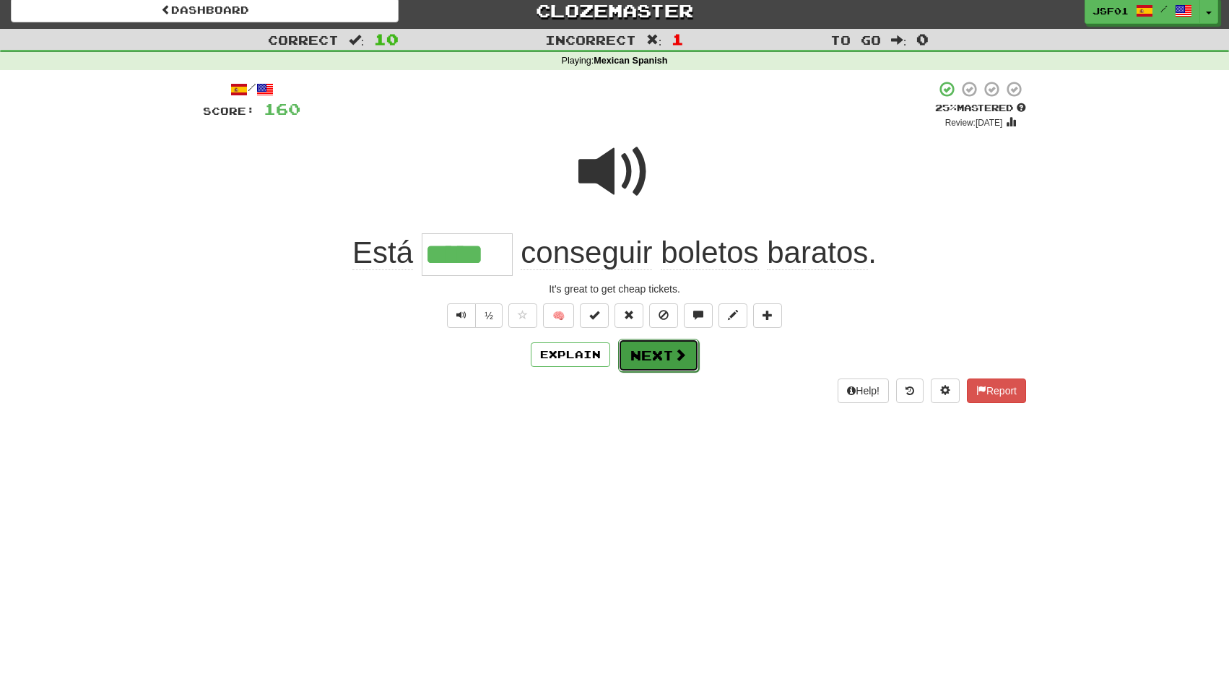
click at [677, 360] on span at bounding box center [680, 354] width 13 height 13
